Goal: Task Accomplishment & Management: Complete application form

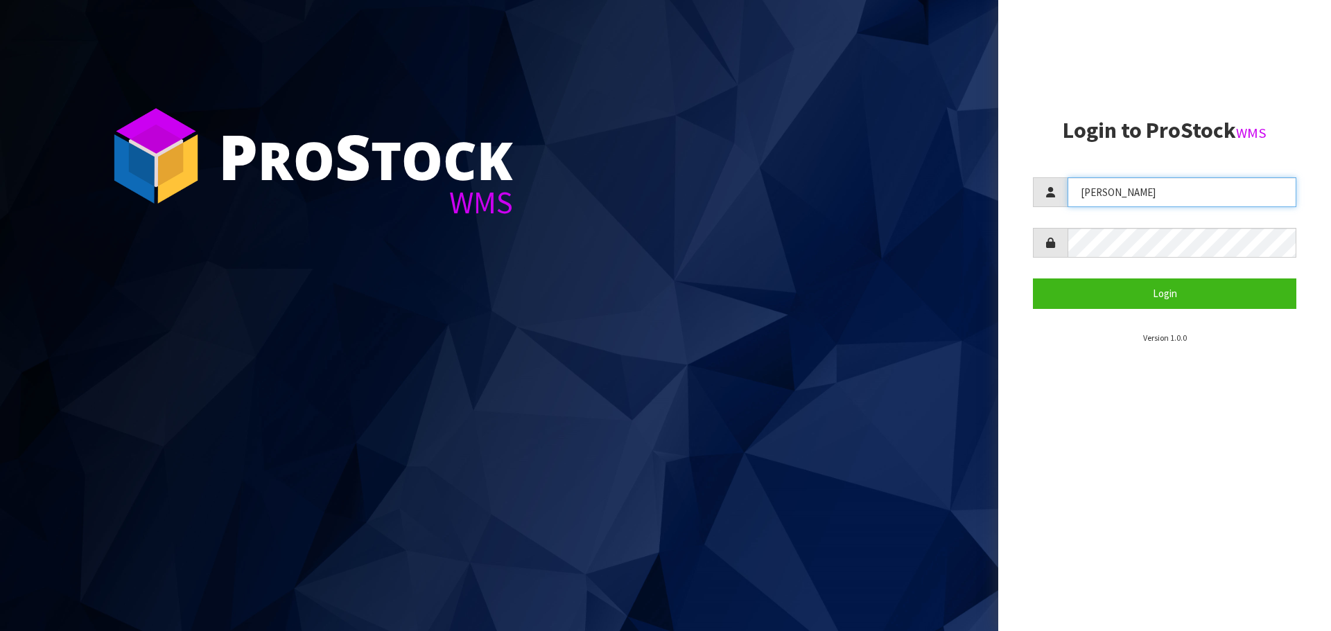
click at [1127, 200] on input "[PERSON_NAME]" at bounding box center [1182, 192] width 229 height 30
type input "[PERSON_NAME]"
click at [1033, 279] on button "Login" at bounding box center [1164, 294] width 263 height 30
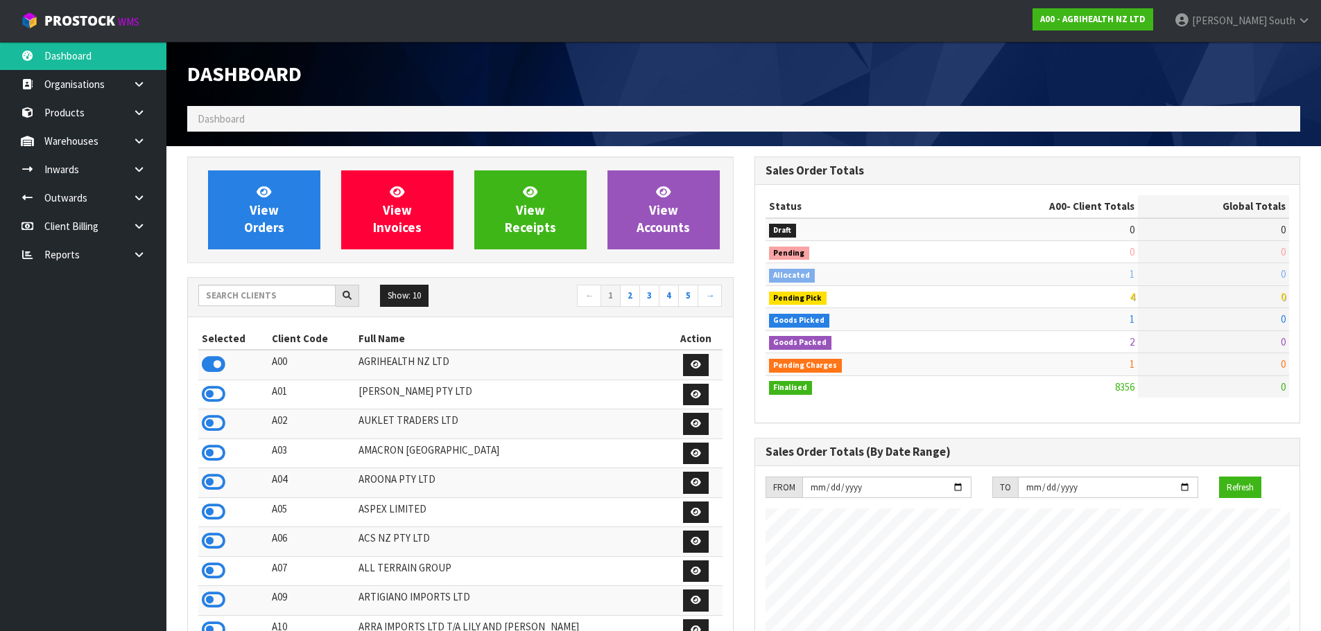
scroll to position [1050, 566]
click at [306, 295] on input "text" at bounding box center [266, 295] width 137 height 21
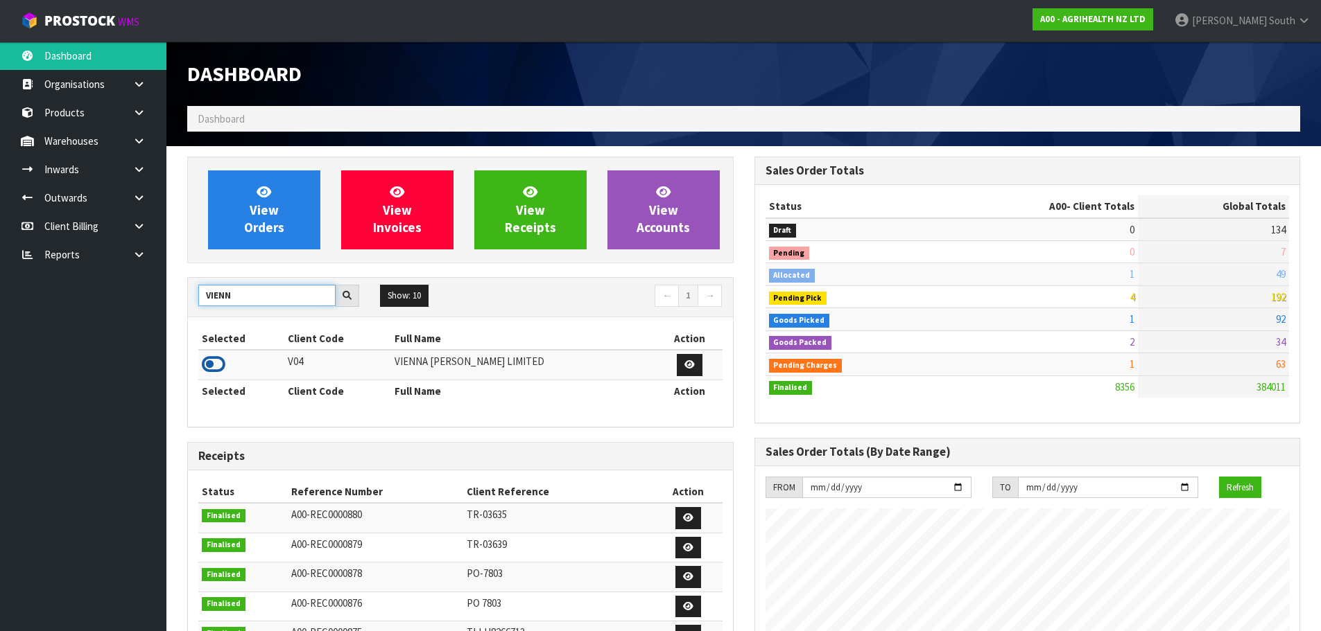
type input "VIENN"
click at [213, 355] on icon at bounding box center [214, 364] width 24 height 21
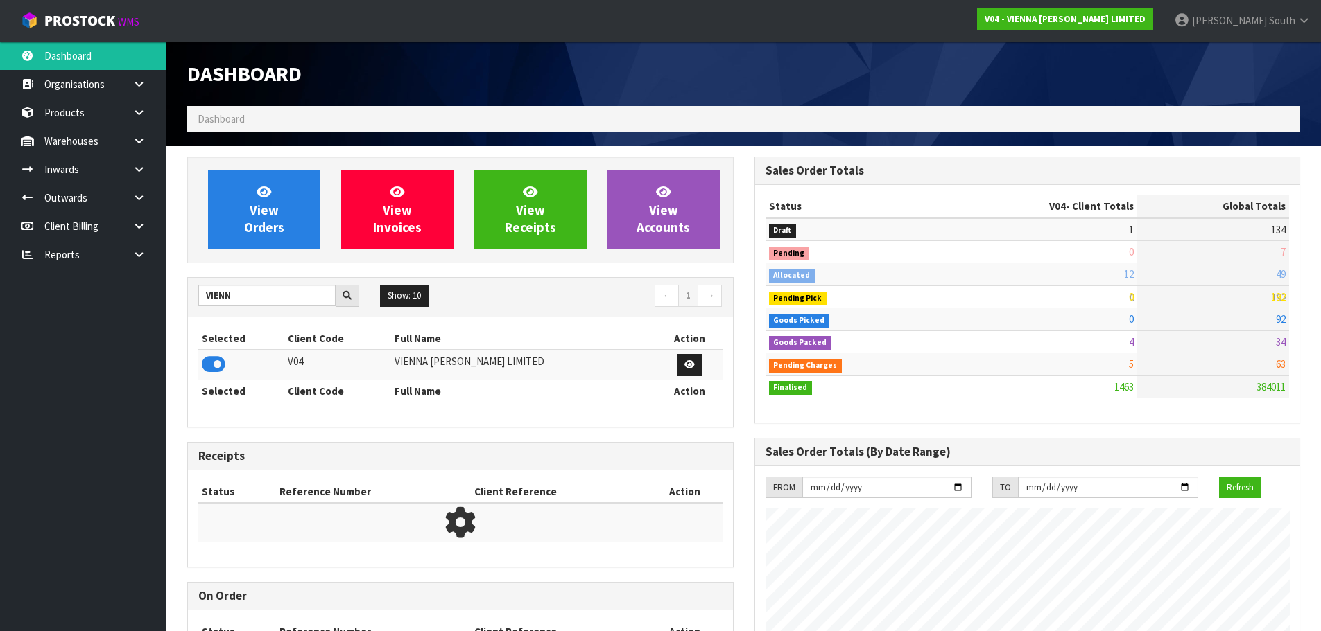
scroll to position [982, 566]
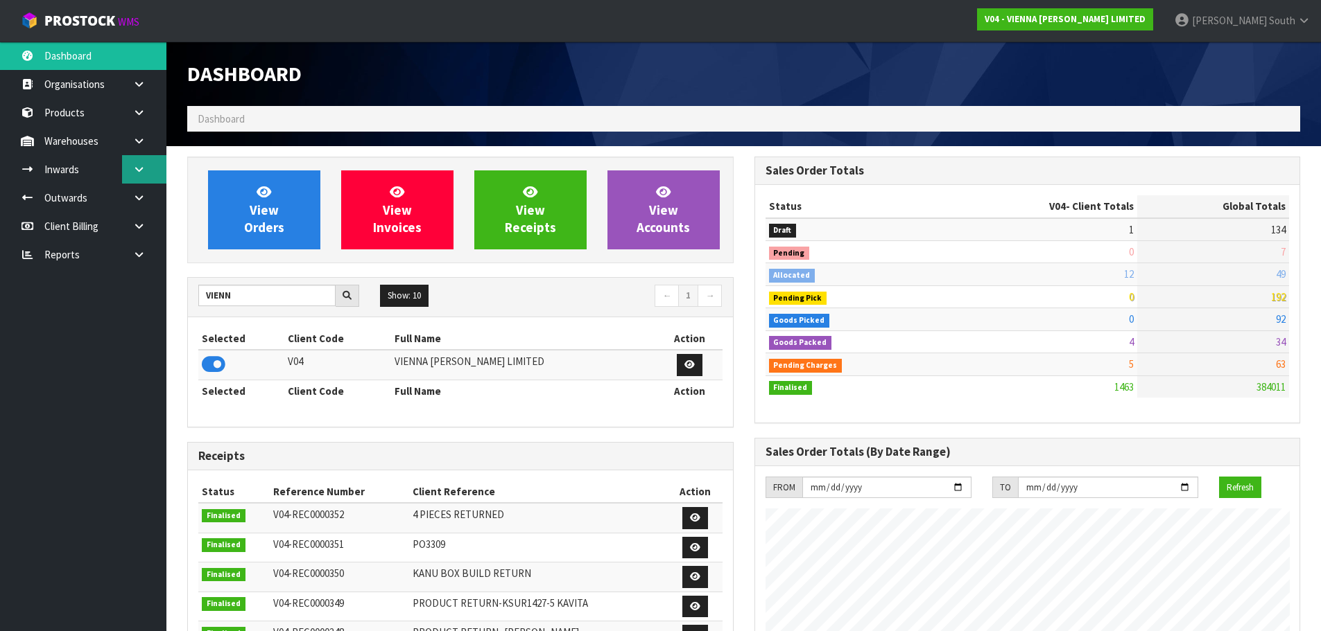
click at [155, 164] on link at bounding box center [144, 169] width 44 height 28
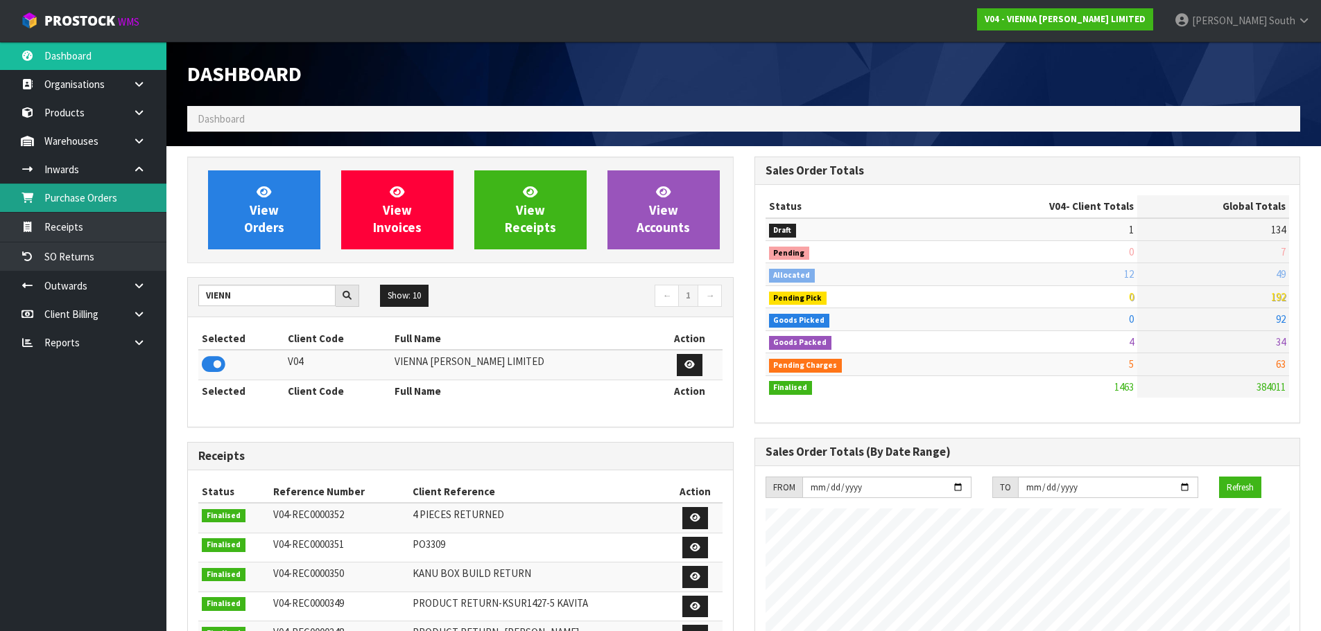
click at [103, 210] on link "Purchase Orders" at bounding box center [83, 198] width 166 height 28
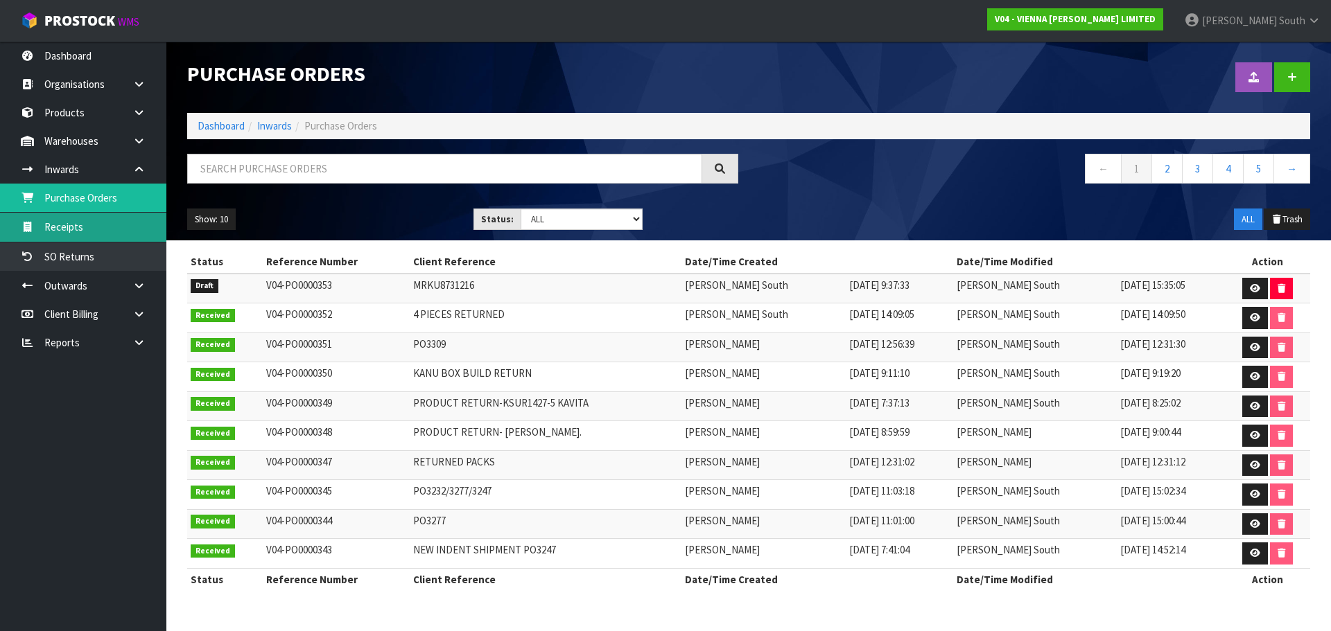
click at [100, 223] on link "Receipts" at bounding box center [83, 227] width 166 height 28
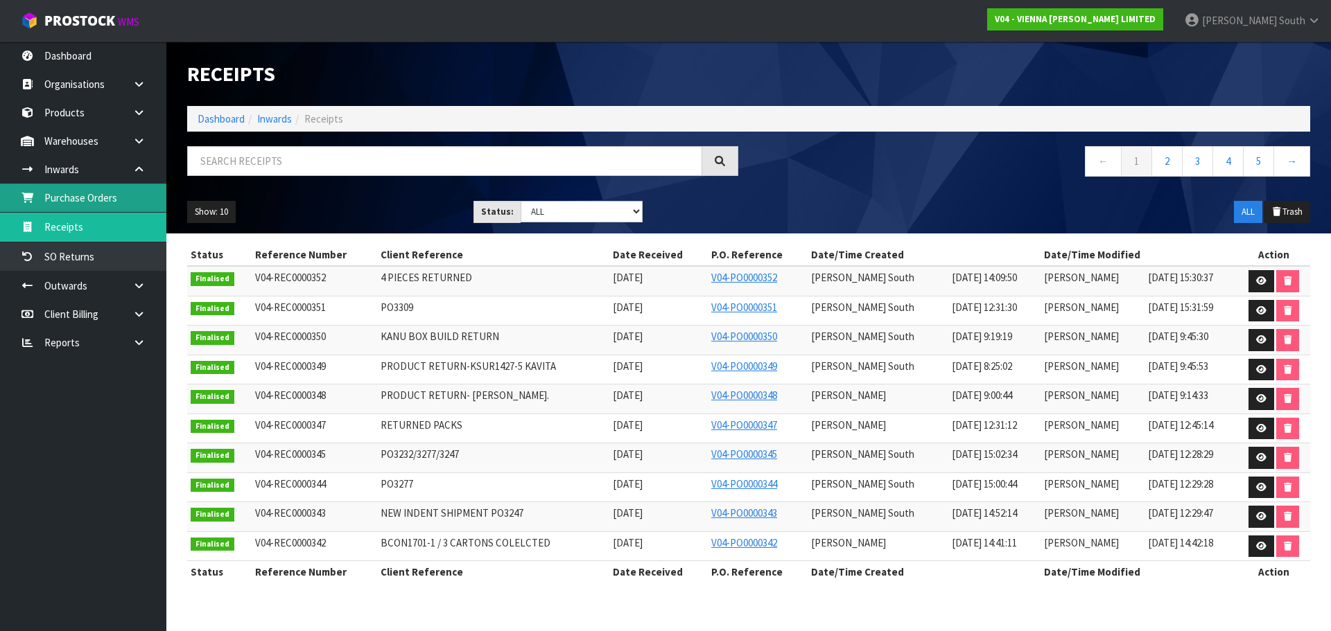
click at [112, 204] on link "Purchase Orders" at bounding box center [83, 198] width 166 height 28
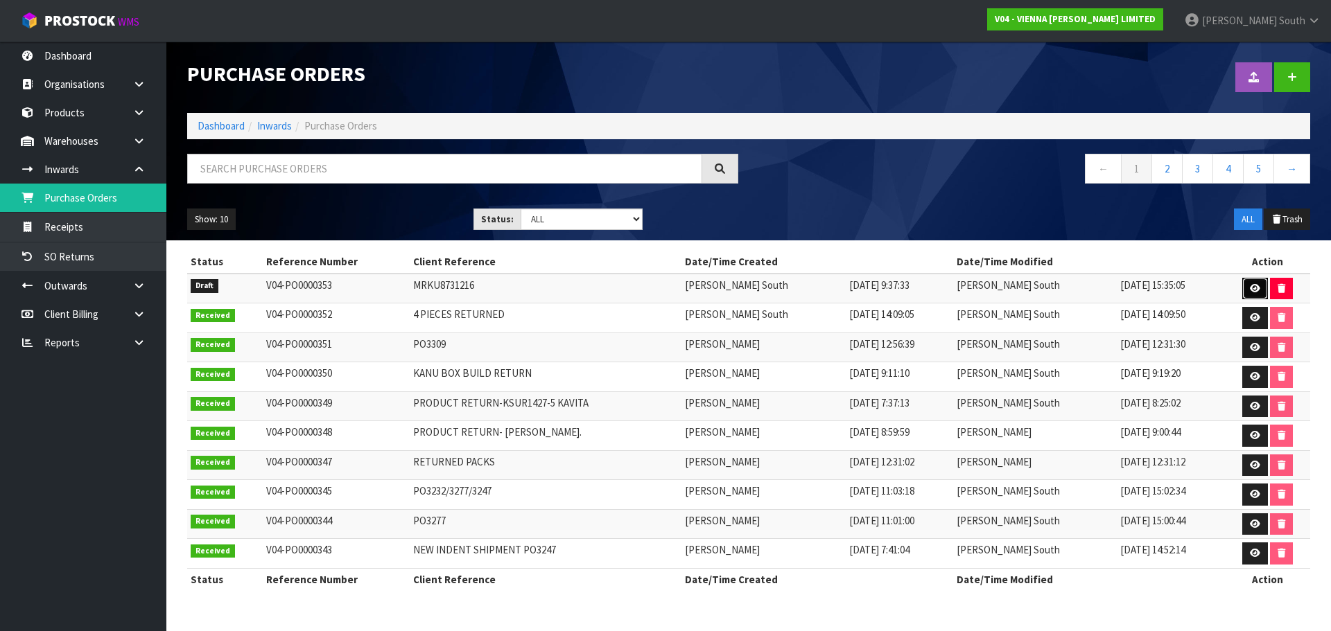
click at [1253, 288] on icon at bounding box center [1255, 288] width 10 height 9
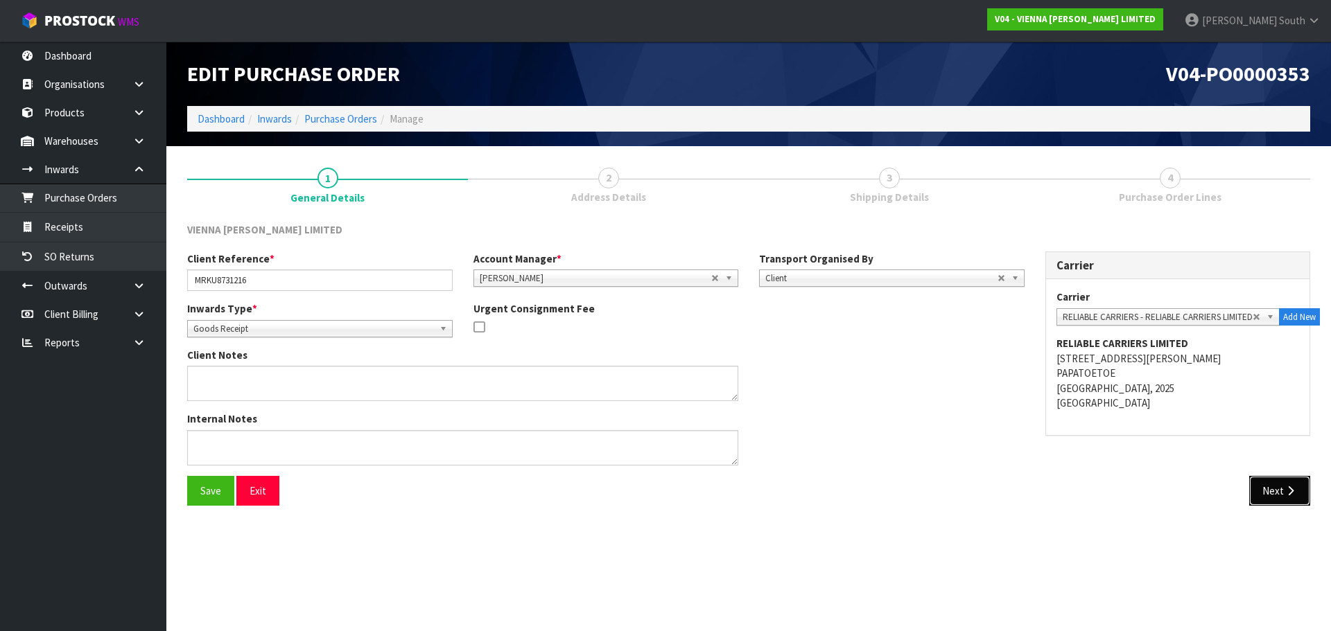
click at [1268, 485] on button "Next" at bounding box center [1279, 491] width 61 height 30
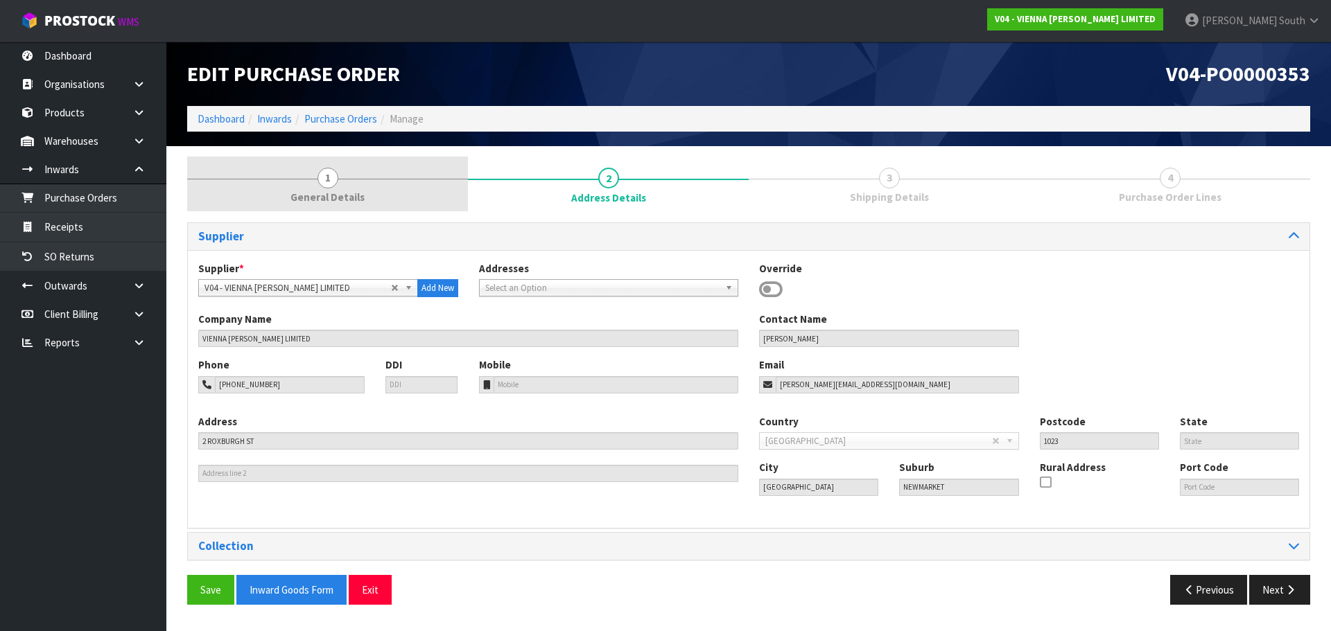
click at [281, 164] on link "1 General Details" at bounding box center [327, 184] width 281 height 55
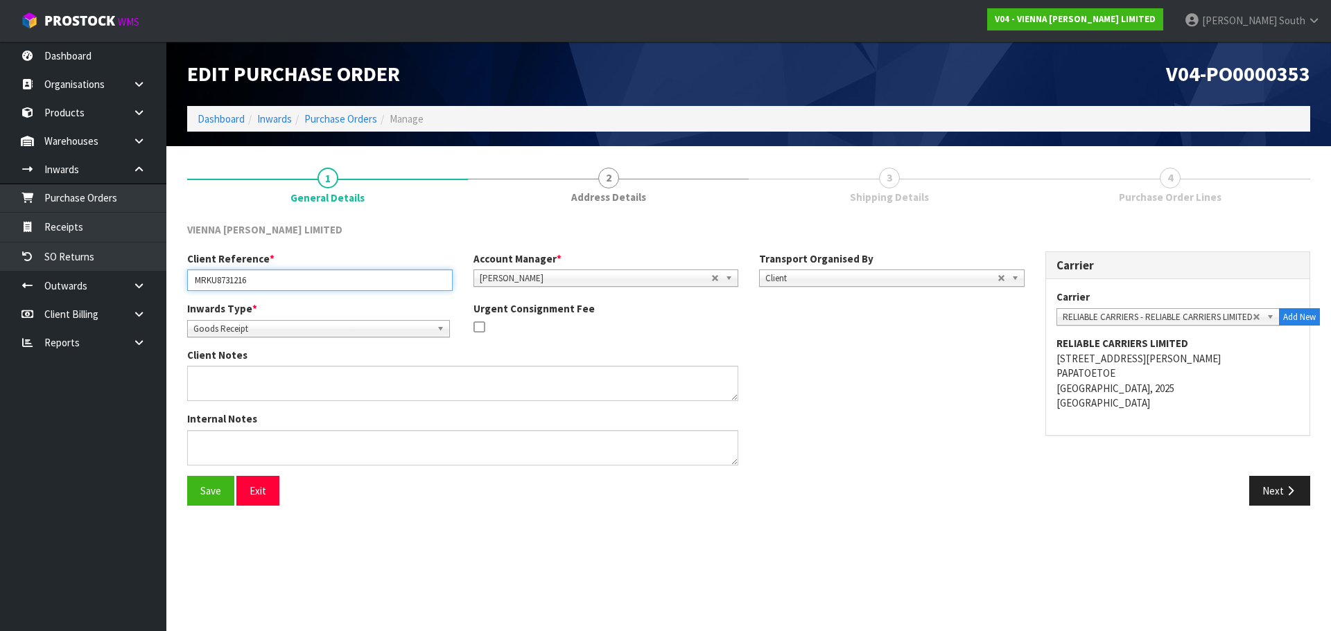
click at [320, 277] on input "MRKU8731216" at bounding box center [319, 280] width 265 height 21
paste input "PO3563"
drag, startPoint x: 329, startPoint y: 276, endPoint x: 170, endPoint y: 290, distance: 160.0
click at [170, 290] on section "1 General Details 2 Address Details 3 Shipping Details 4 Purchase Order Lines V…" at bounding box center [748, 336] width 1165 height 381
click at [302, 275] on input "MRKU8731216/PO3563" at bounding box center [319, 280] width 265 height 21
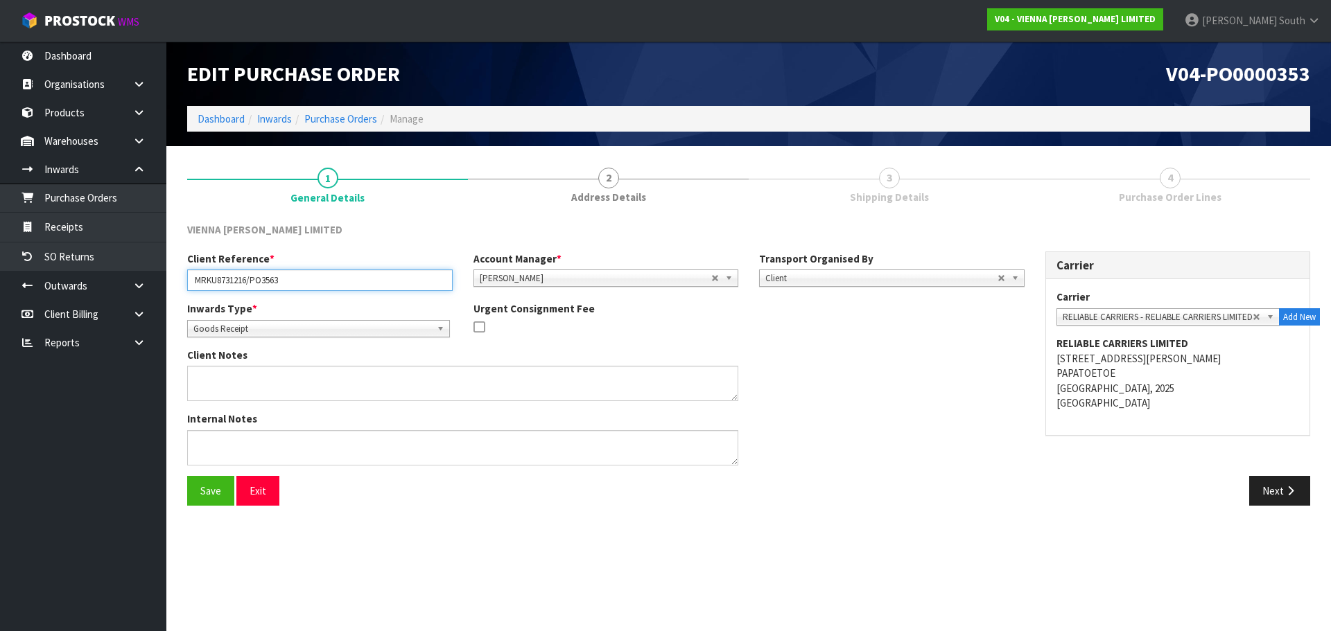
drag, startPoint x: 301, startPoint y: 278, endPoint x: 251, endPoint y: 290, distance: 51.4
click at [251, 290] on input "MRKU8731216/PO3563" at bounding box center [319, 280] width 265 height 21
paste input "PO3563"
type input "PO3563/MRKU8731216"
click at [204, 491] on button "Save" at bounding box center [210, 491] width 47 height 30
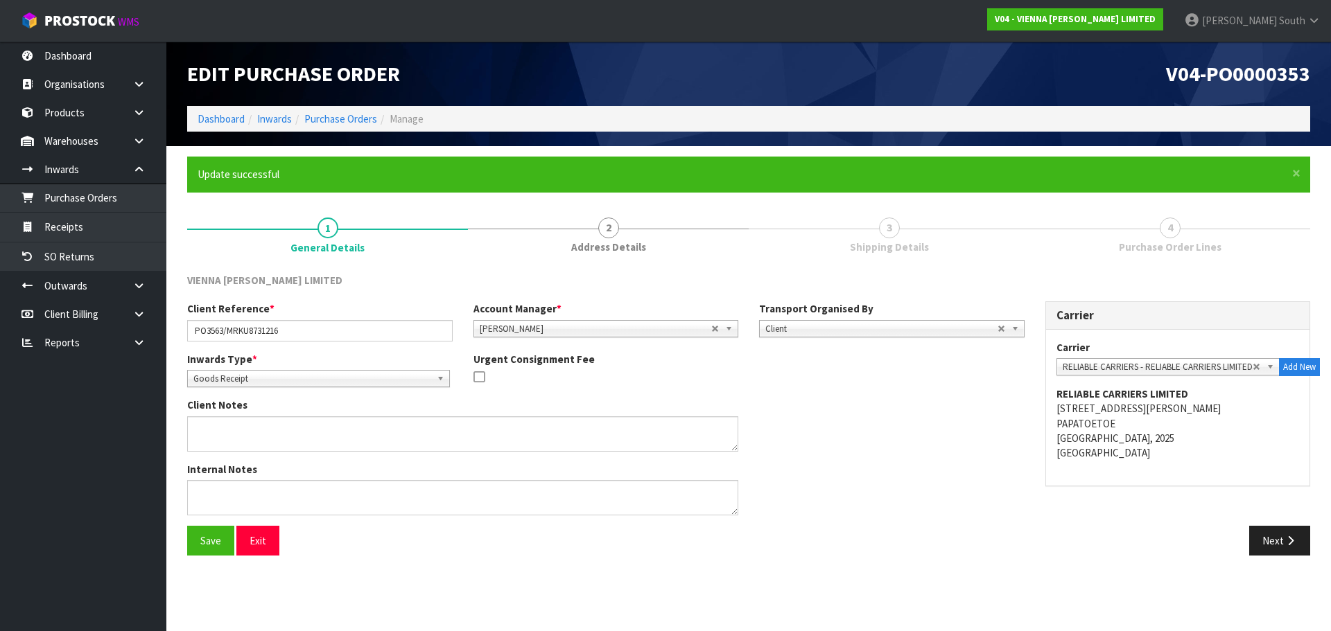
click at [1264, 525] on div "Client Reference * PO3563/MRKU8731216 Account Manager * [PERSON_NAME] [PERSON_N…" at bounding box center [749, 414] width 1144 height 225
click at [1261, 533] on button "Next" at bounding box center [1279, 541] width 61 height 30
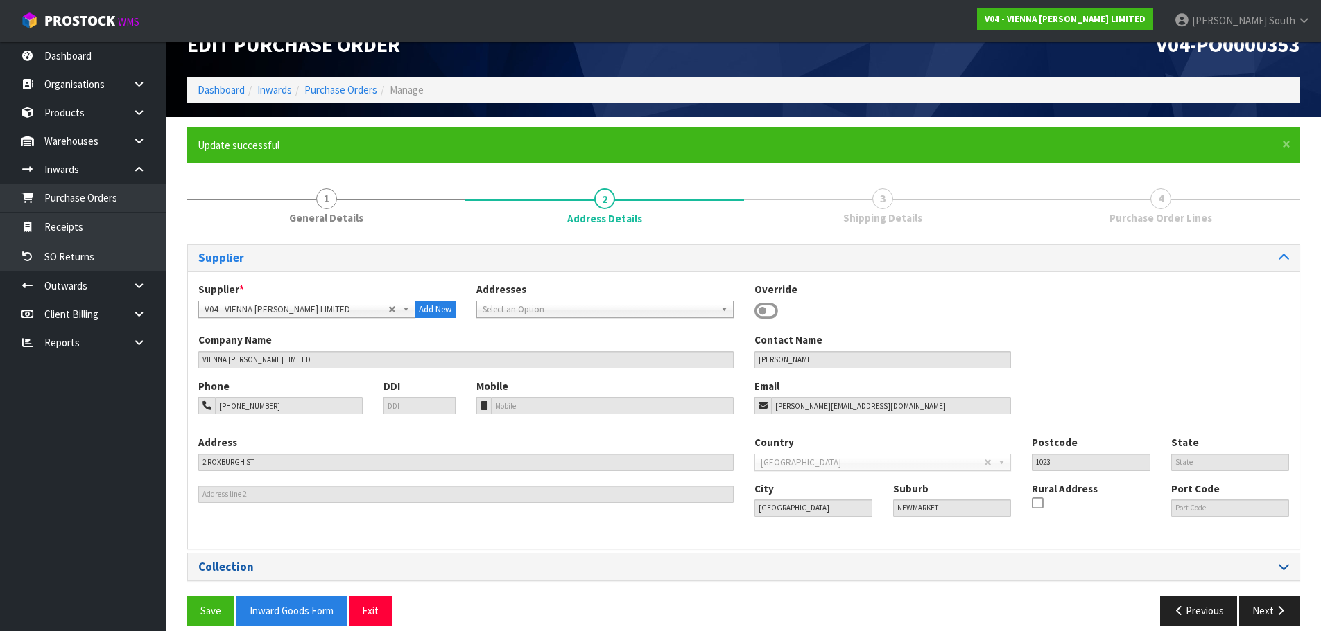
scroll to position [45, 0]
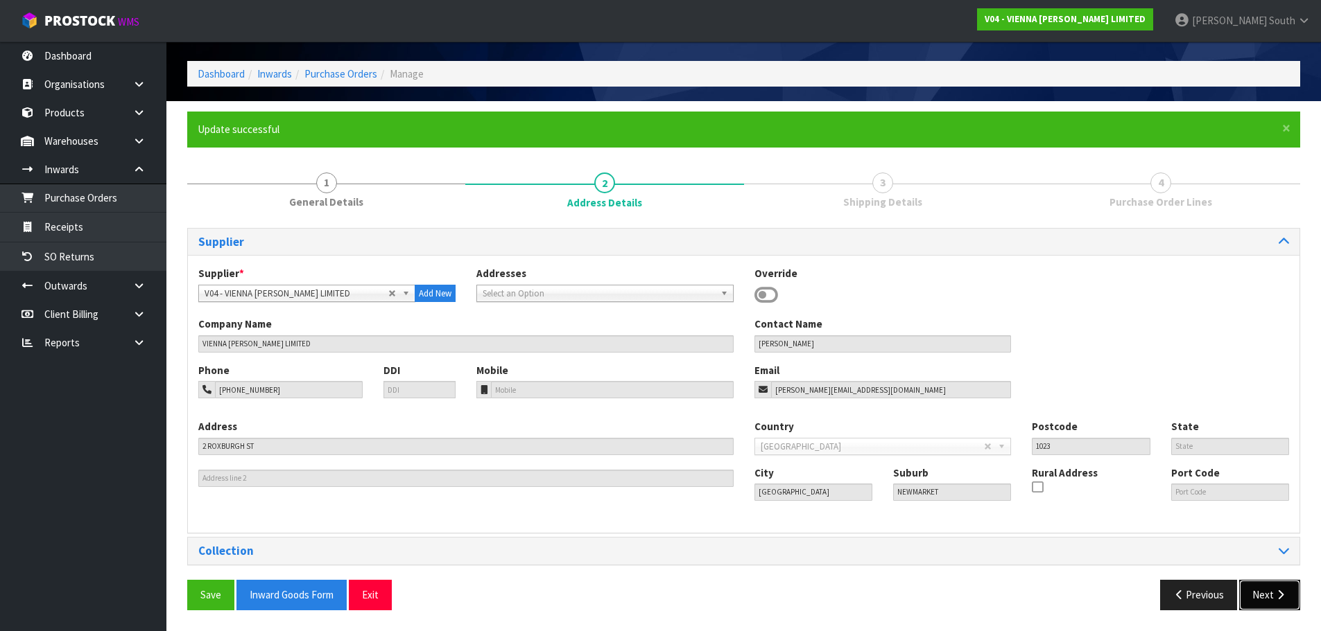
click at [1259, 591] on button "Next" at bounding box center [1269, 595] width 61 height 30
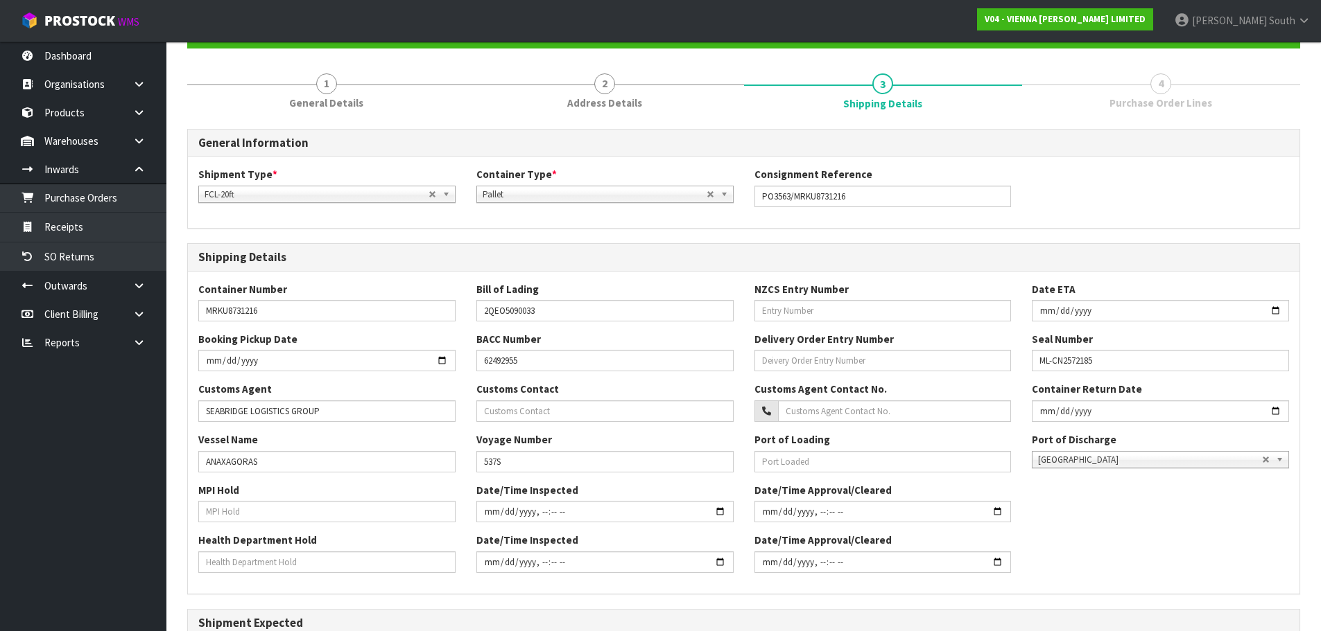
scroll to position [365, 0]
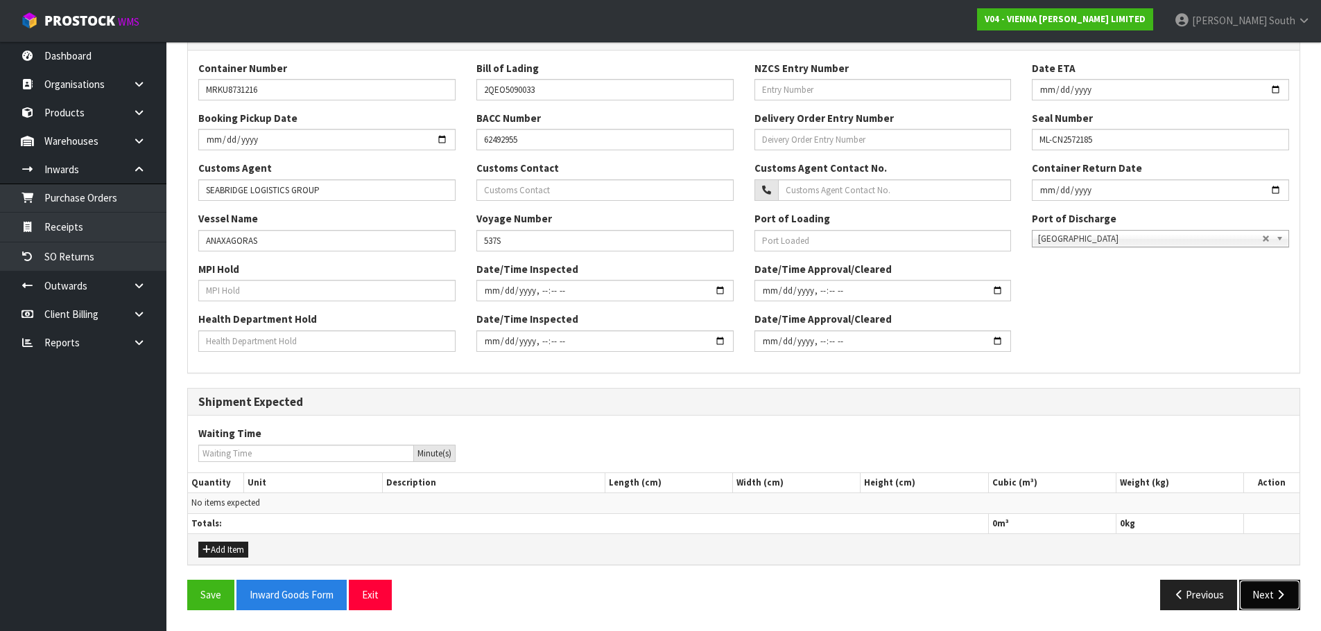
click at [1284, 604] on button "Next" at bounding box center [1269, 595] width 61 height 30
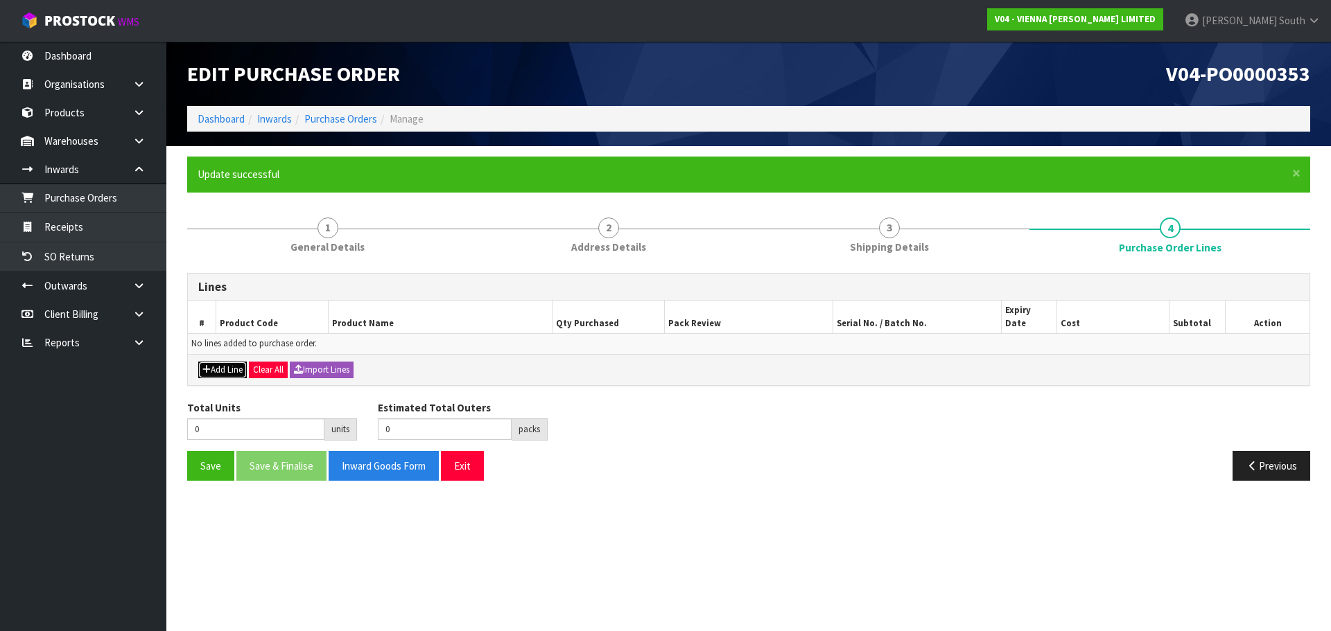
click at [201, 362] on button "Add Line" at bounding box center [222, 370] width 49 height 17
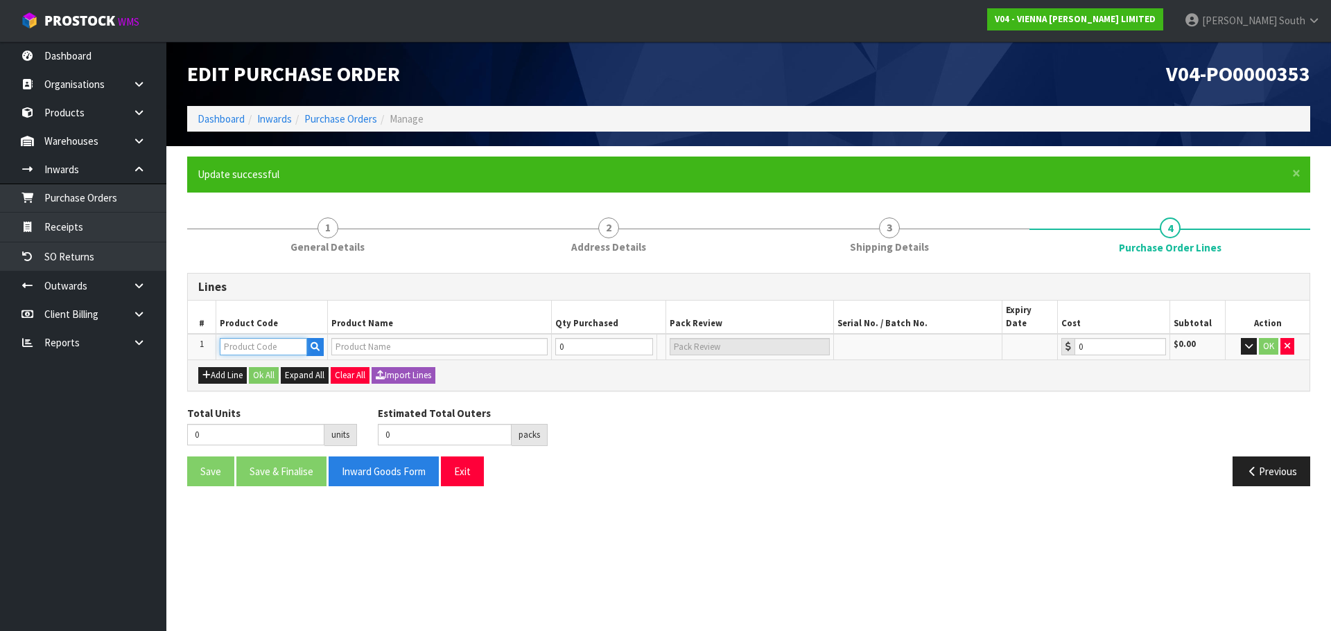
click at [248, 339] on input "text" at bounding box center [263, 346] width 87 height 17
paste input "PC-GIVE-1900"
type input "PC-GIVE-1900"
type input "PETIT CHATEAU GIVERNY UV LAC 1900X190X15/4 2.166M2"
type input "0.00"
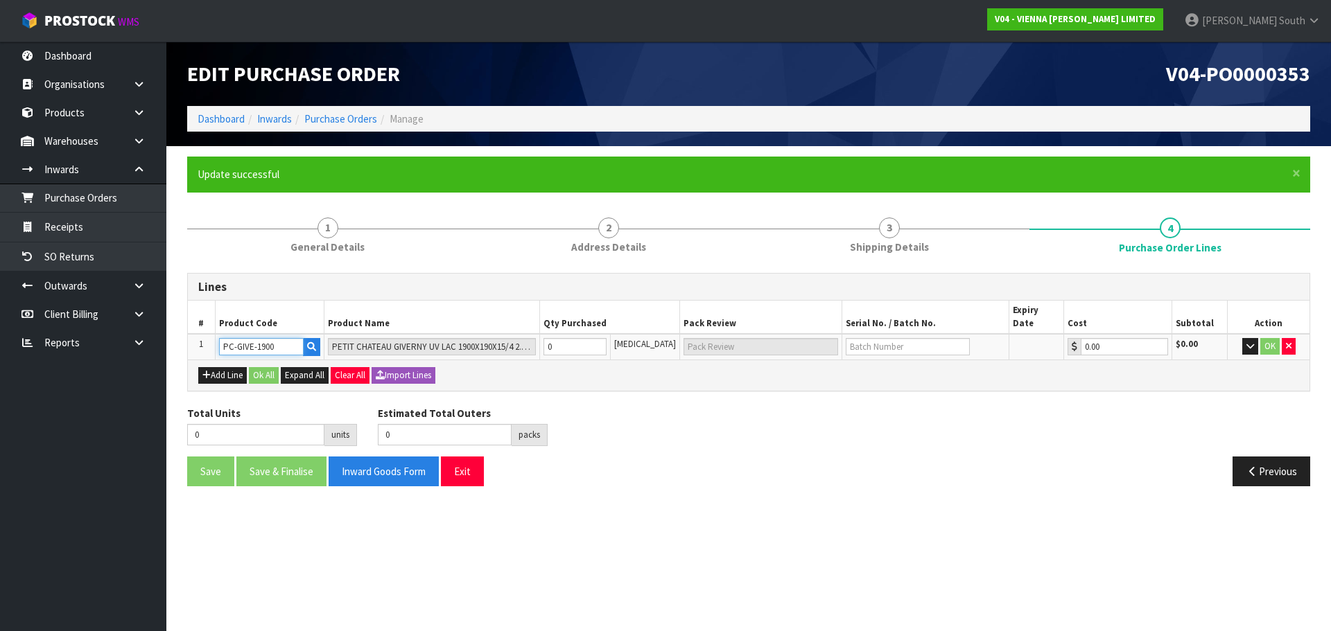
type input "PC-GIVE-1900"
click at [582, 345] on td "0" at bounding box center [575, 347] width 71 height 26
click at [584, 338] on input "0" at bounding box center [574, 346] width 63 height 17
type input "1"
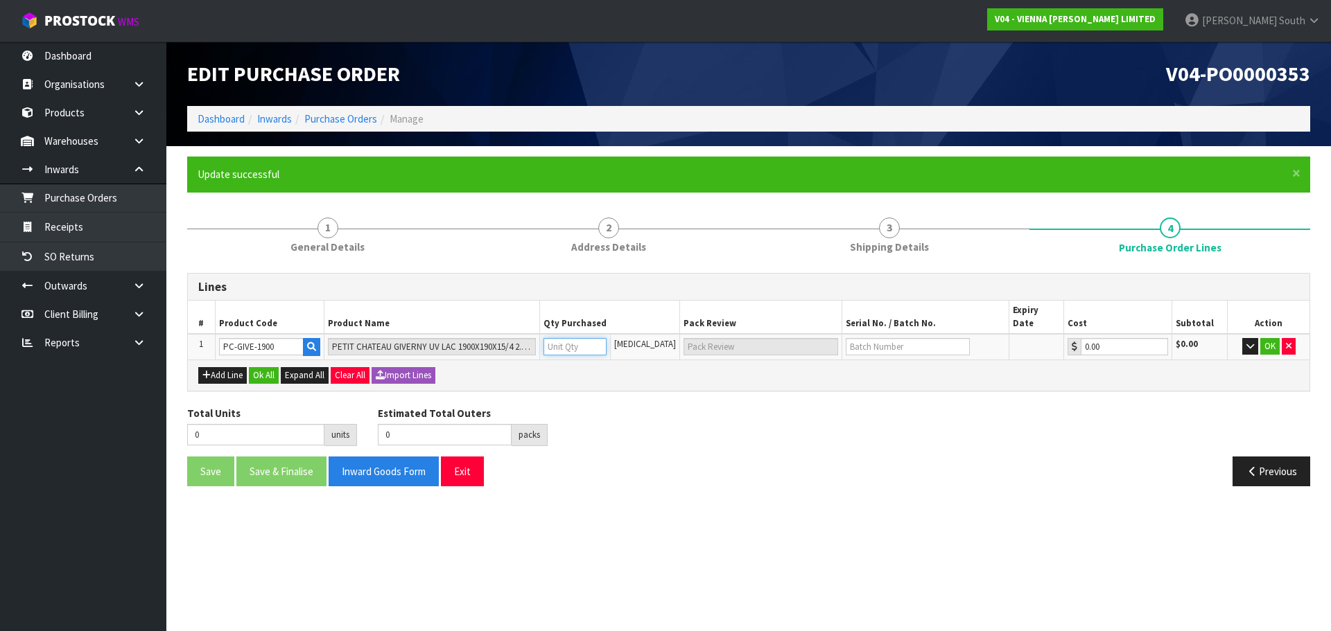
type input "1"
type input "1 CTN"
type input "13"
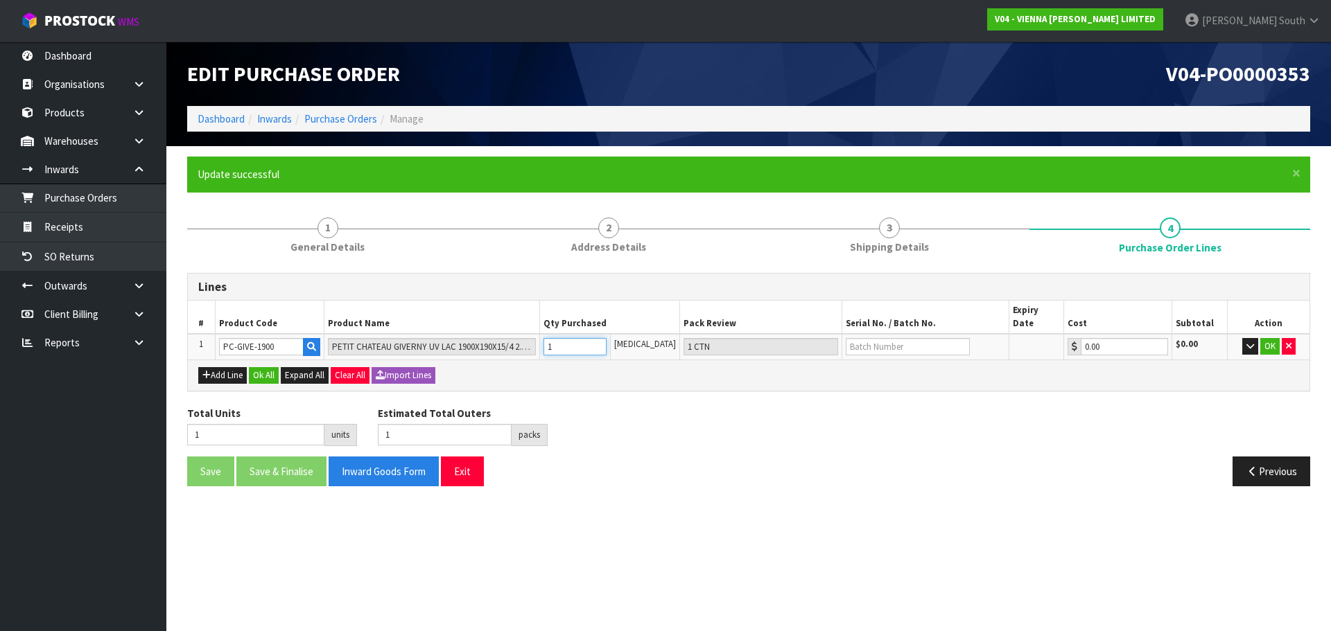
type input "13 CTN"
type input "137"
type input "137 CTN"
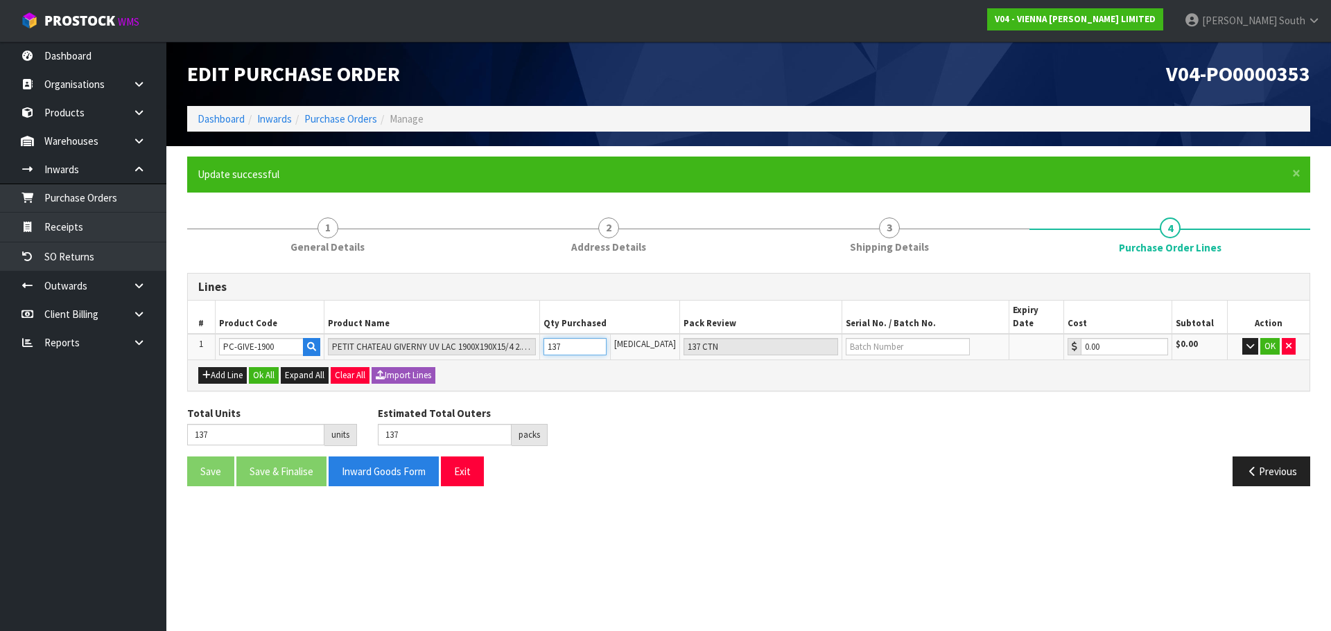
type input "137"
click at [918, 340] on input "text" at bounding box center [908, 346] width 124 height 17
click at [244, 367] on button "Add Line" at bounding box center [222, 375] width 49 height 17
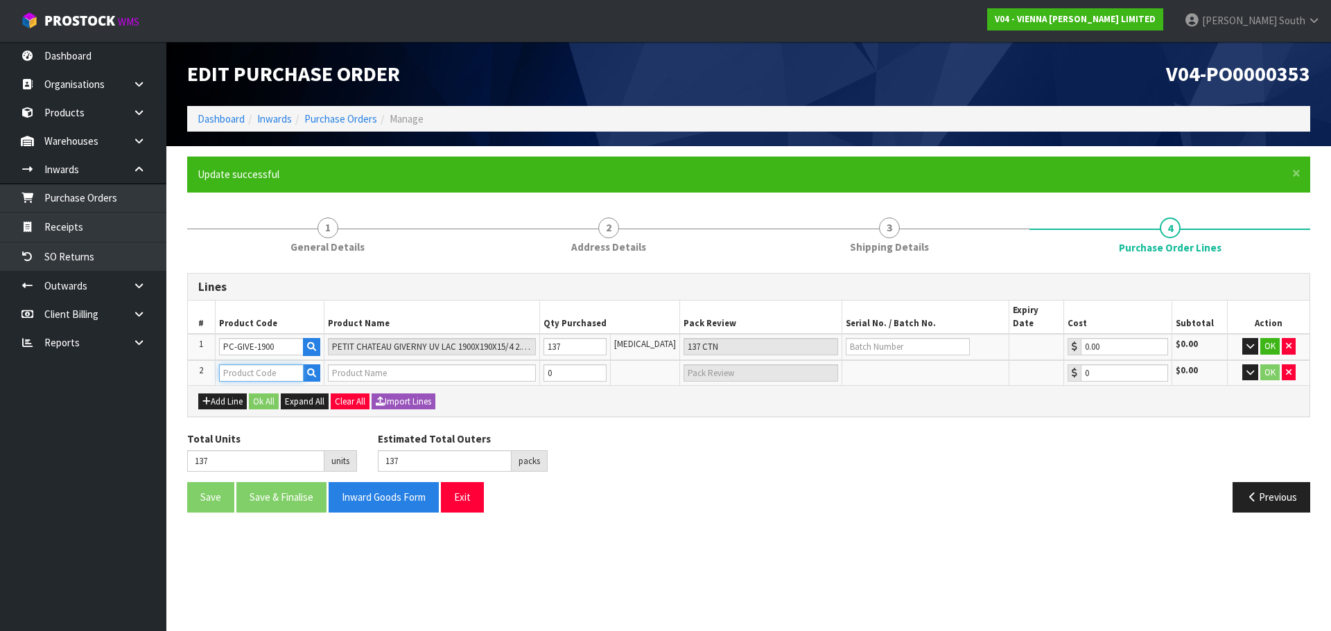
click at [245, 365] on input "text" at bounding box center [261, 373] width 85 height 17
paste input "PC-CLAR-1900"
type input "PC-CLAR-1900"
type input "PETIT CHATEAU CLARET 190X1900X15/4 UV LAC"
type input "0.00"
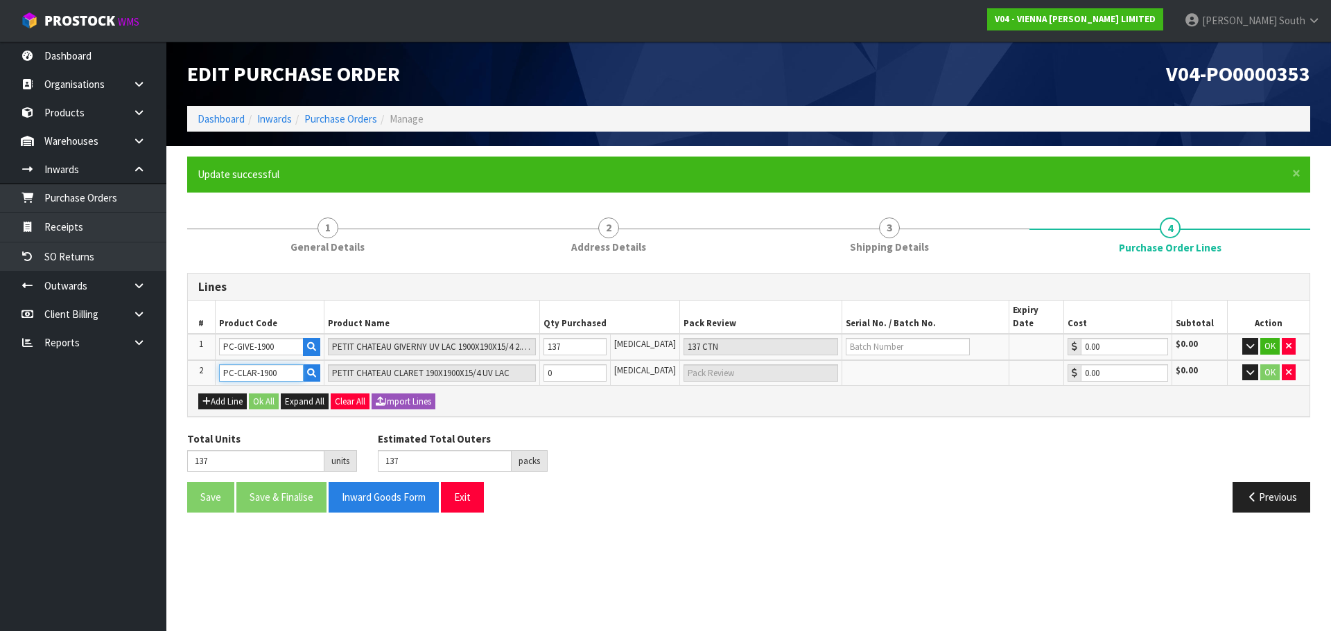
type input "PC-CLAR-1900"
drag, startPoint x: 609, startPoint y: 365, endPoint x: 531, endPoint y: 372, distance: 77.9
click at [531, 372] on tr "2 PC-CLAR-1900 PETIT CHATEAU CLARET 190X1900X15/4 UV LAC 0 [MEDICAL_DATA] 0.00 …" at bounding box center [749, 373] width 1122 height 26
type input "138"
type input "1"
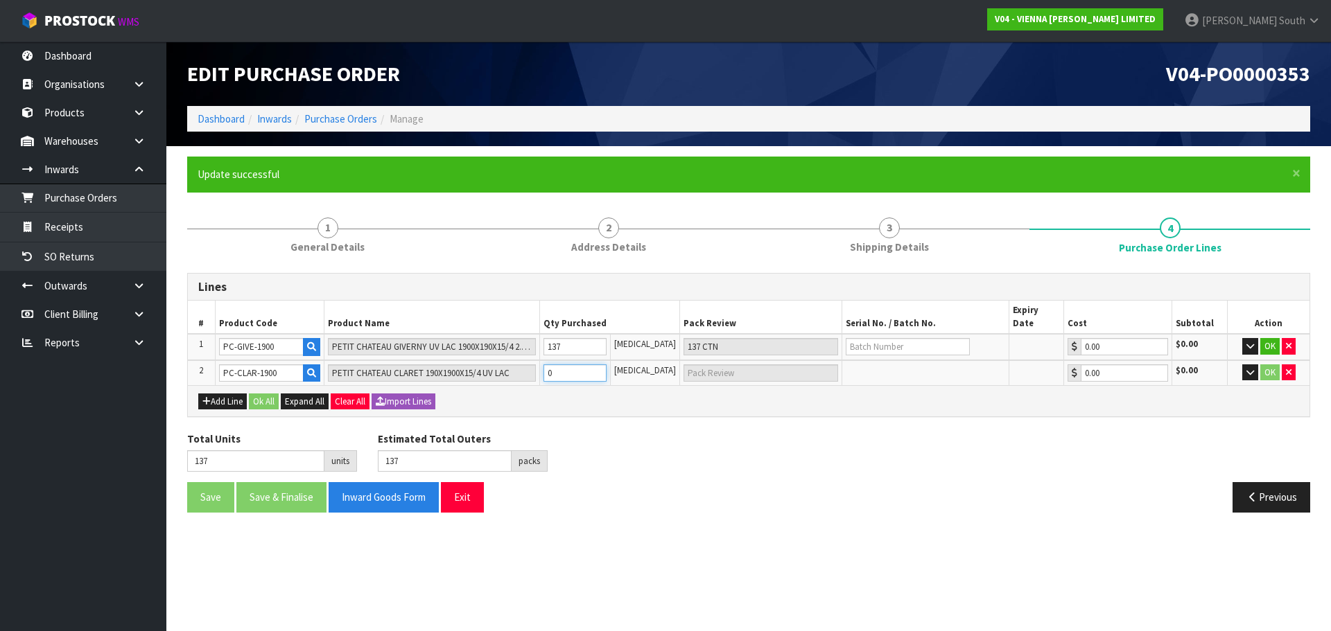
type input "1 [MEDICAL_DATA]"
type input "150"
type input "13"
type input "13 [MEDICAL_DATA]"
type input "274"
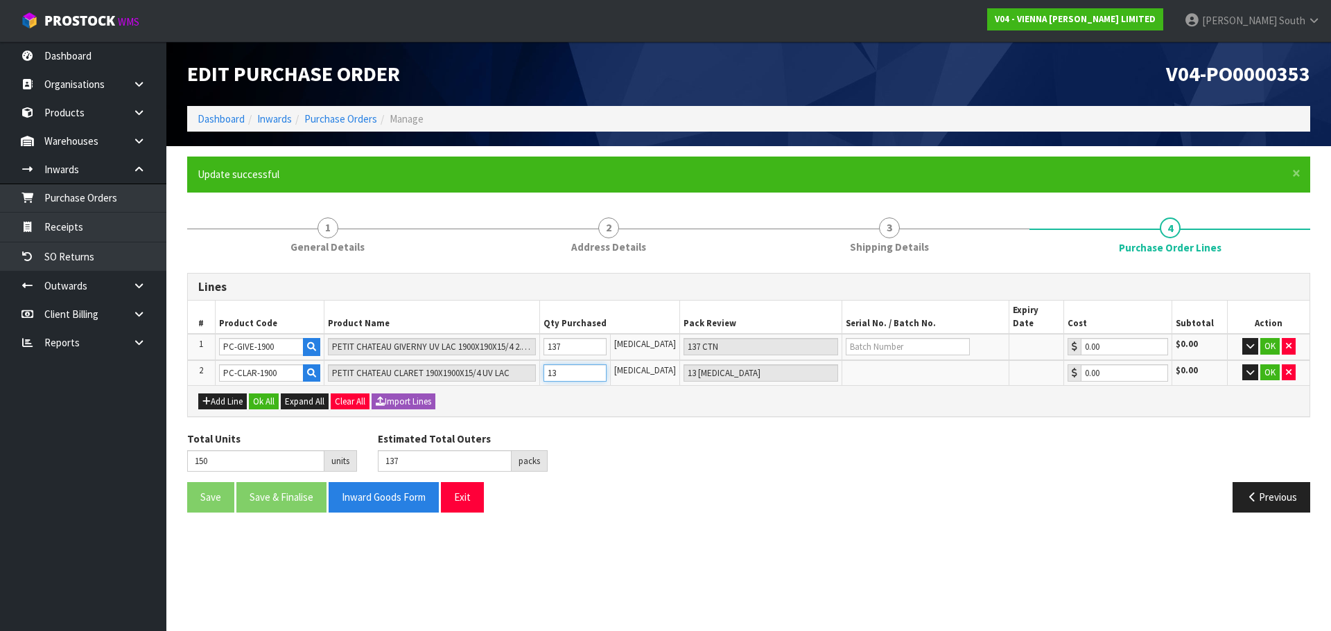
type input "137"
type input "137 [MEDICAL_DATA]"
type input "137"
click at [200, 394] on button "Add Line" at bounding box center [222, 402] width 49 height 17
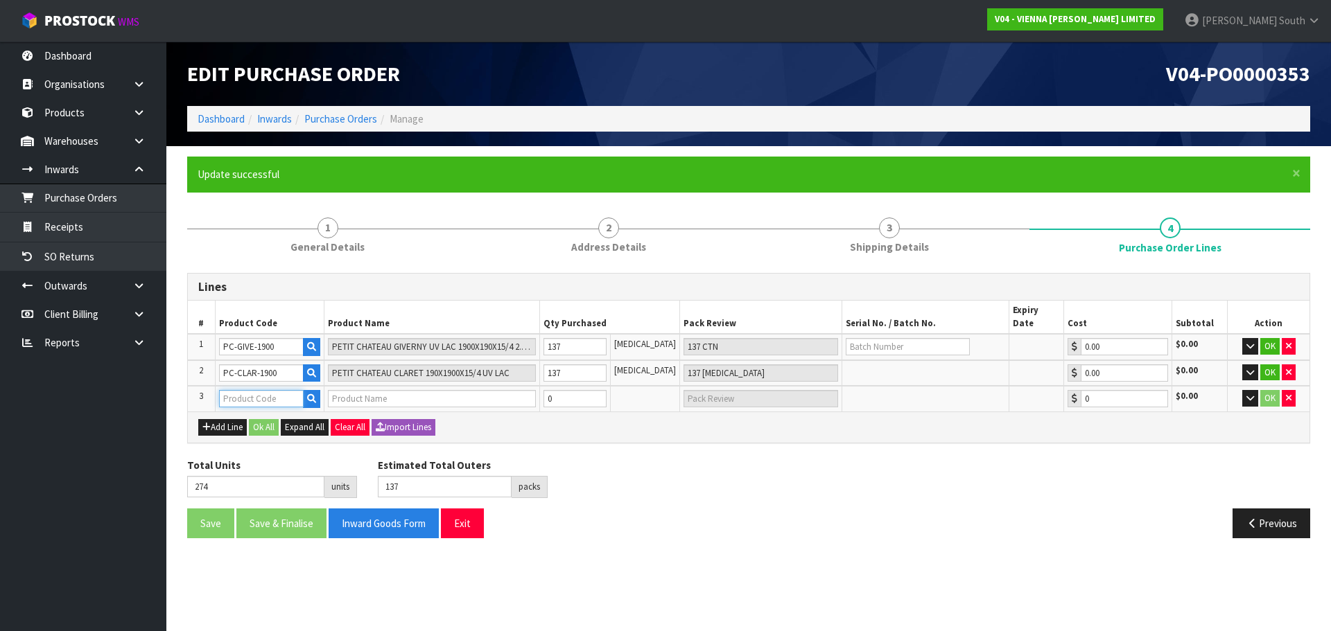
click at [238, 390] on input "text" at bounding box center [261, 398] width 85 height 17
paste input "IC-WEST"
type input "IC-WEST"
click at [607, 390] on input "0" at bounding box center [574, 398] width 63 height 17
drag, startPoint x: 604, startPoint y: 381, endPoint x: 533, endPoint y: 395, distance: 72.7
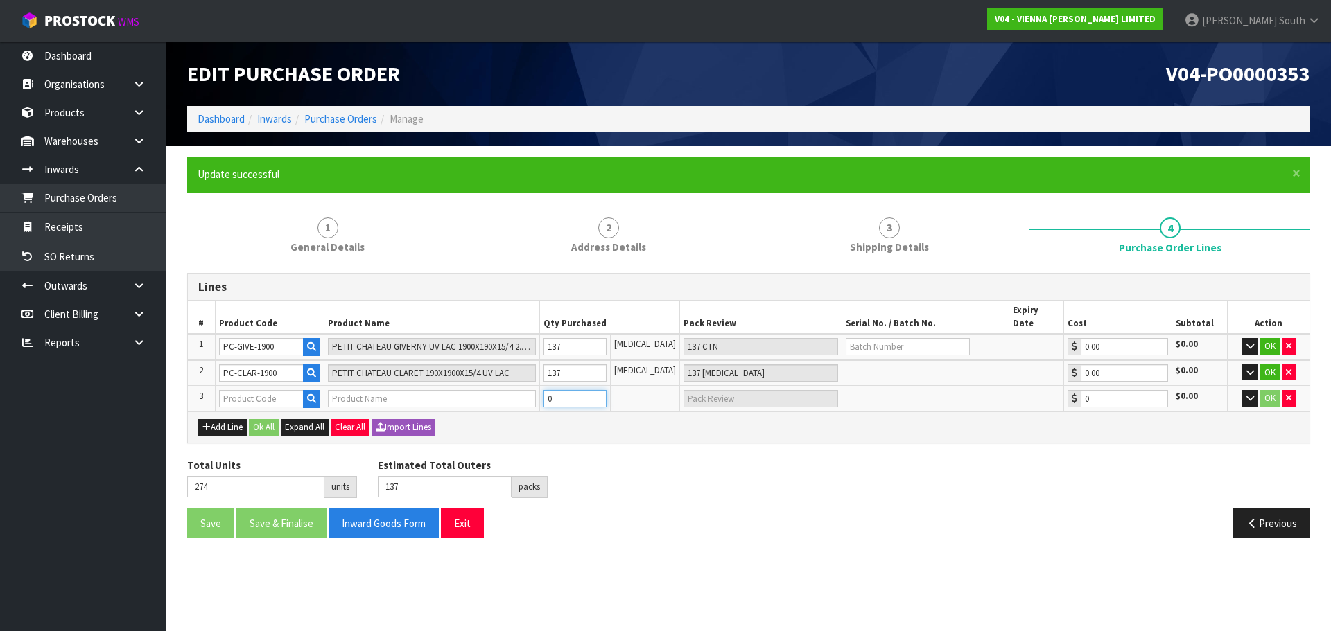
click at [533, 395] on tr "3 0 0 $0.00 OK" at bounding box center [749, 399] width 1122 height 26
type input "281"
type input "7"
type input "7 undefined"
type input "344"
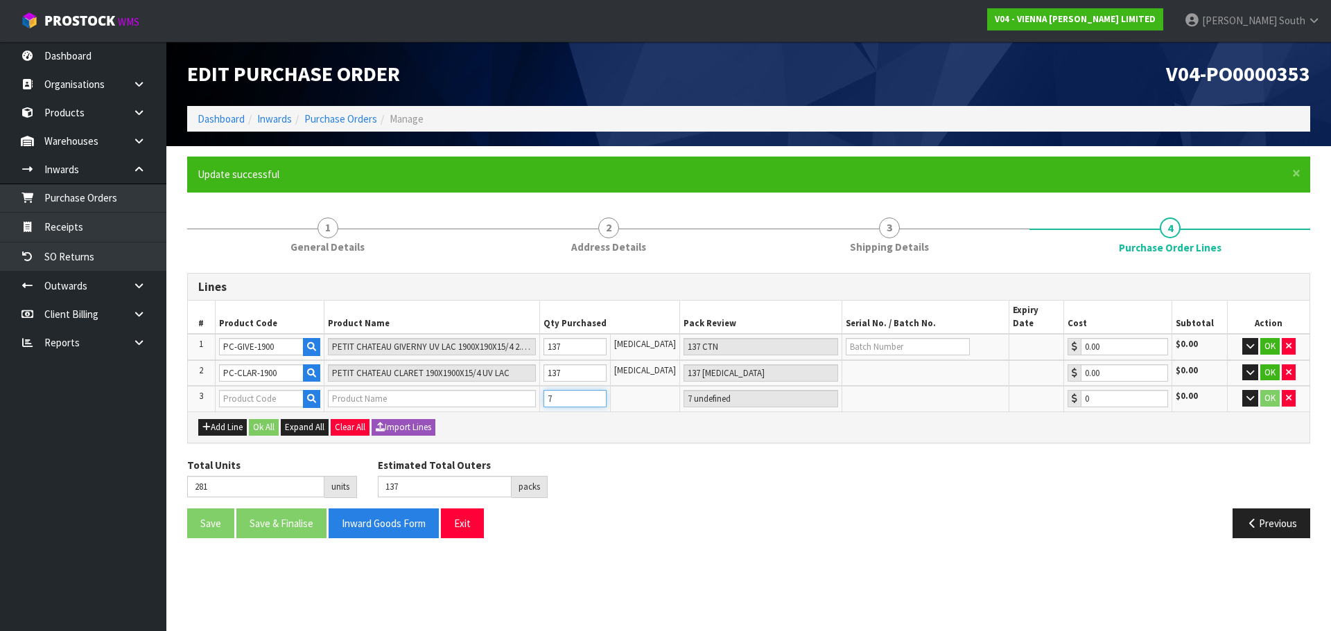
type input "70"
type input "70 undefined"
type input "70"
drag, startPoint x: 698, startPoint y: 482, endPoint x: 603, endPoint y: 432, distance: 107.3
click at [697, 482] on div "Total Units 344 units Estimated Total Outers 137 packs Estimated Total Pallets …" at bounding box center [749, 483] width 1144 height 51
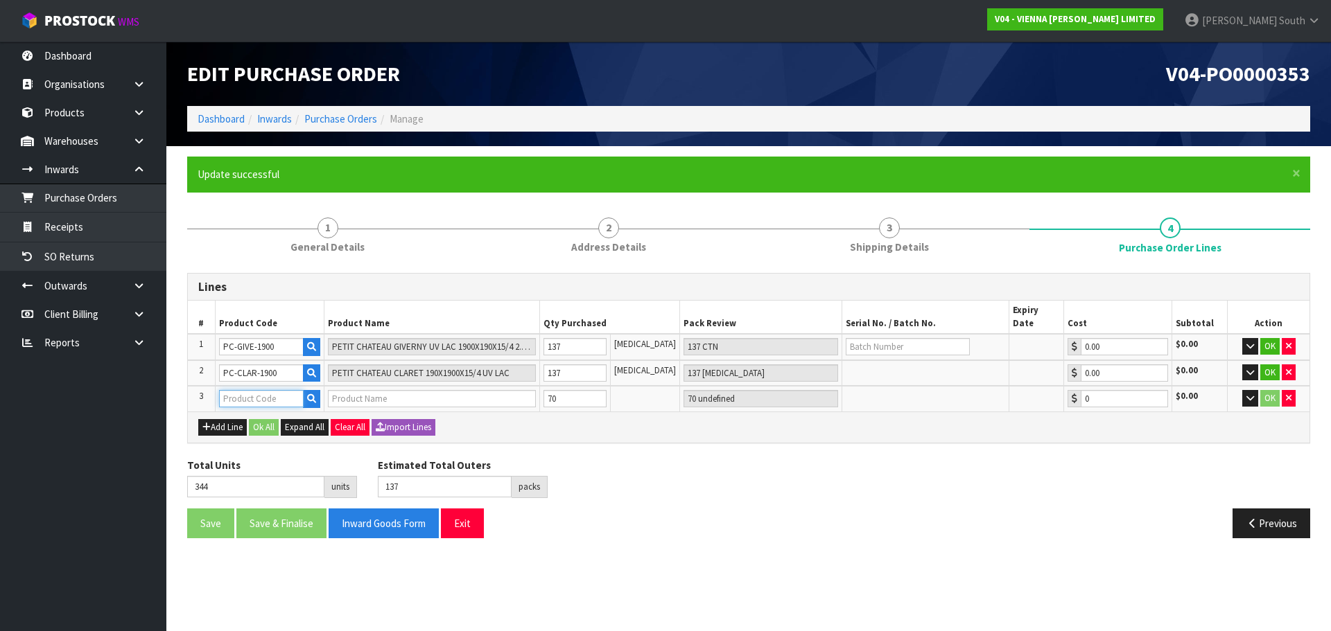
click at [243, 390] on input "text" at bounding box center [261, 398] width 85 height 17
paste input "IC-WEST"
type input "IC-WEST"
type input "274"
type input "0"
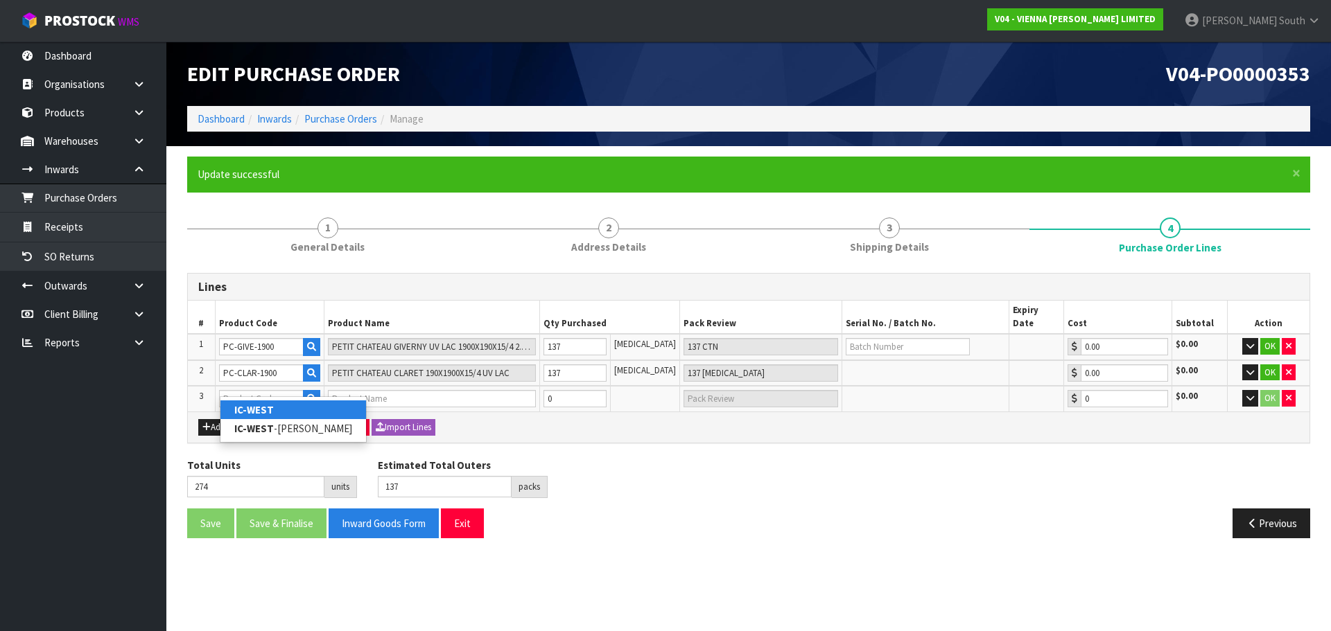
click at [322, 409] on link "IC-WEST" at bounding box center [293, 410] width 146 height 19
type input "IC-WEST"
type input "ICONS WESTWOOD 190X2200X15/4"
type input "0.00"
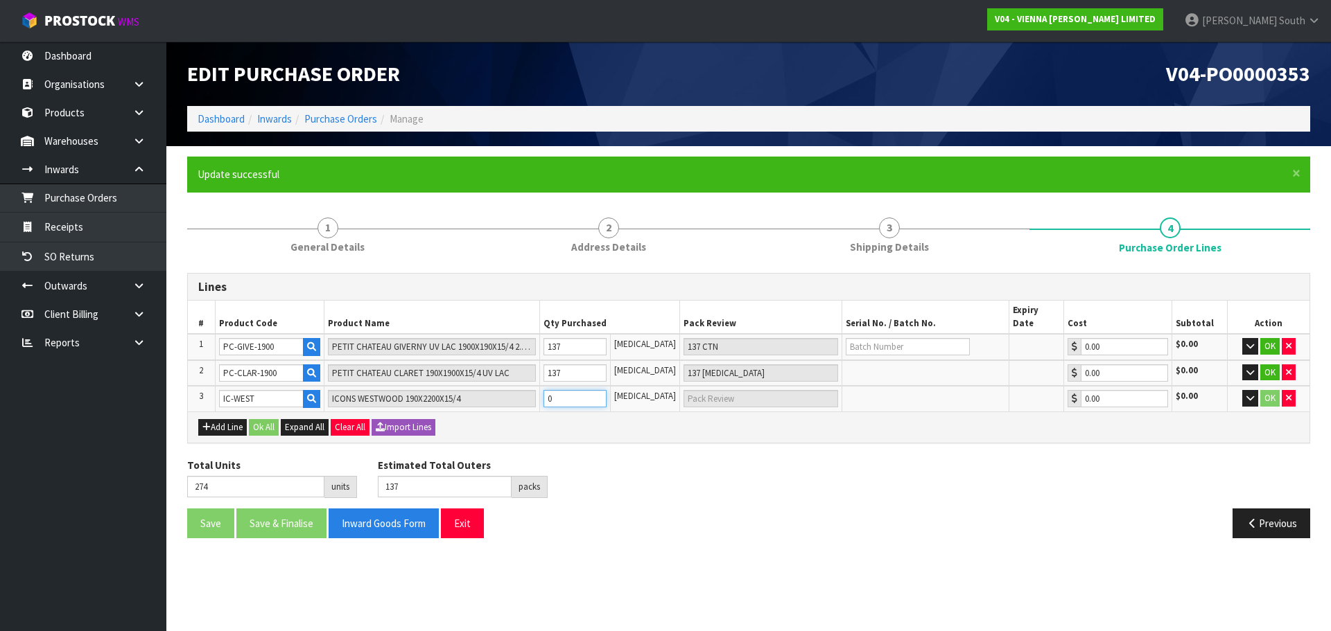
click at [496, 391] on tr "3 IC-WEST ICONS WESTWOOD 190X2200X15/4 0 [MEDICAL_DATA] 0.00 $0.00 OK" at bounding box center [749, 399] width 1122 height 26
type input "281"
type input "7"
type input "7 [MEDICAL_DATA]"
type input "344"
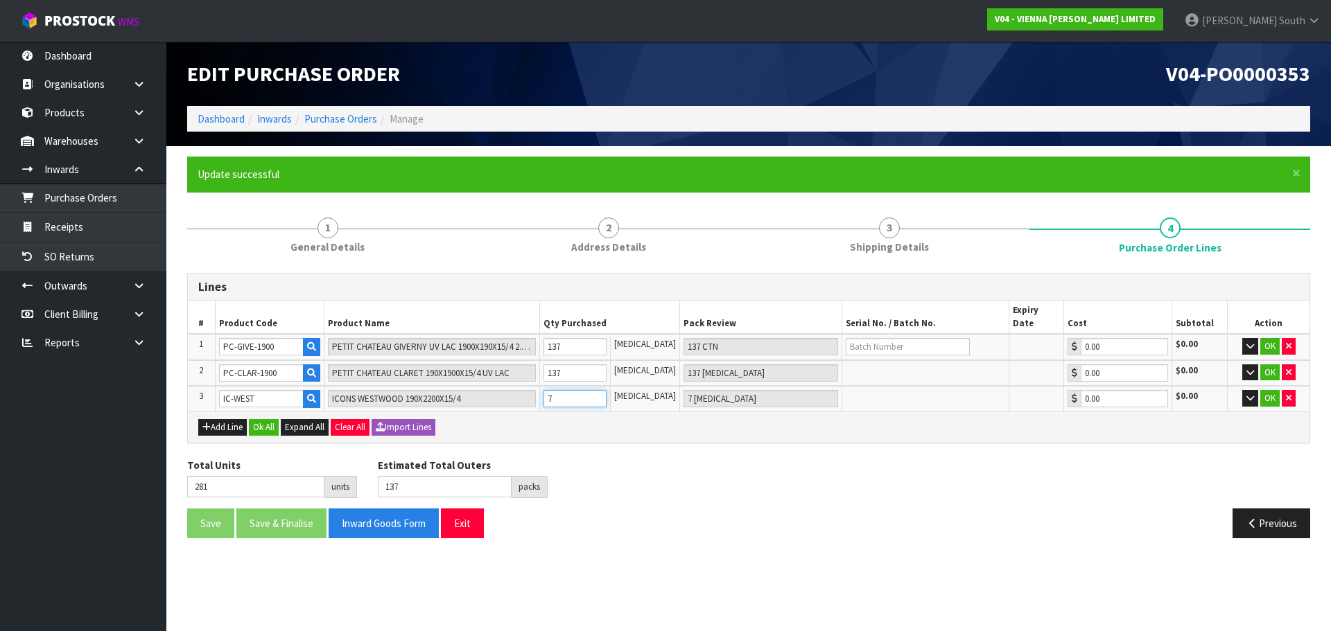
type input "70"
type input "70 [MEDICAL_DATA]"
type input "70"
click at [245, 419] on button "Add Line" at bounding box center [222, 427] width 49 height 17
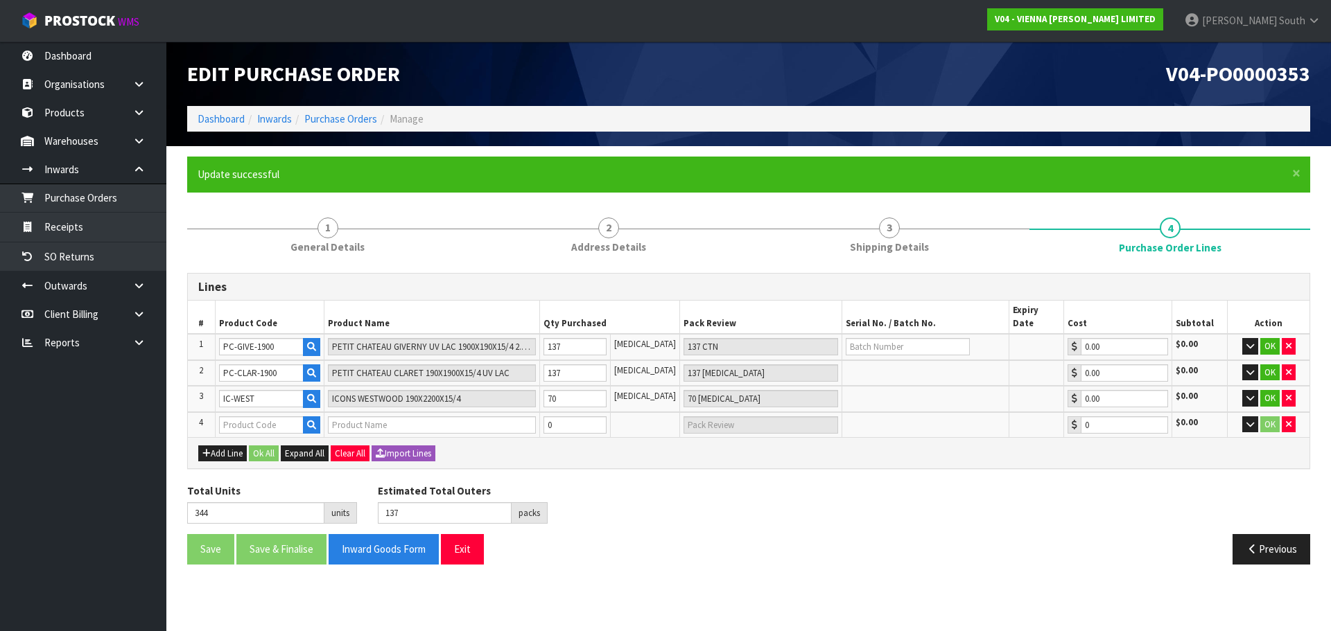
drag, startPoint x: 245, startPoint y: 402, endPoint x: 239, endPoint y: 419, distance: 17.5
click at [245, 412] on td at bounding box center [269, 425] width 109 height 26
click at [239, 419] on input "text" at bounding box center [261, 425] width 85 height 17
paste input "IC-WEST"
type input "IC-WEST"
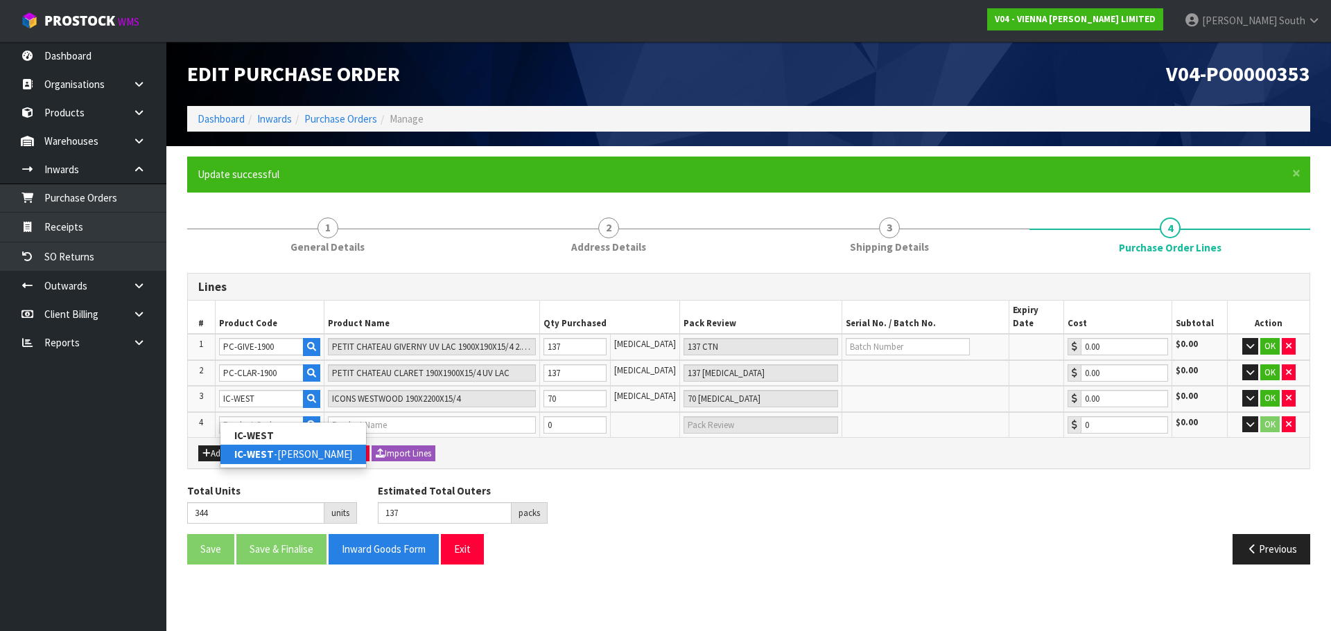
click at [277, 448] on link "IC-[PERSON_NAME]" at bounding box center [293, 454] width 146 height 19
type input "IC-[PERSON_NAME]"
type input "ICONS WESTWOOD [PERSON_NAME] 600X120X15/4MM"
type input "0.00"
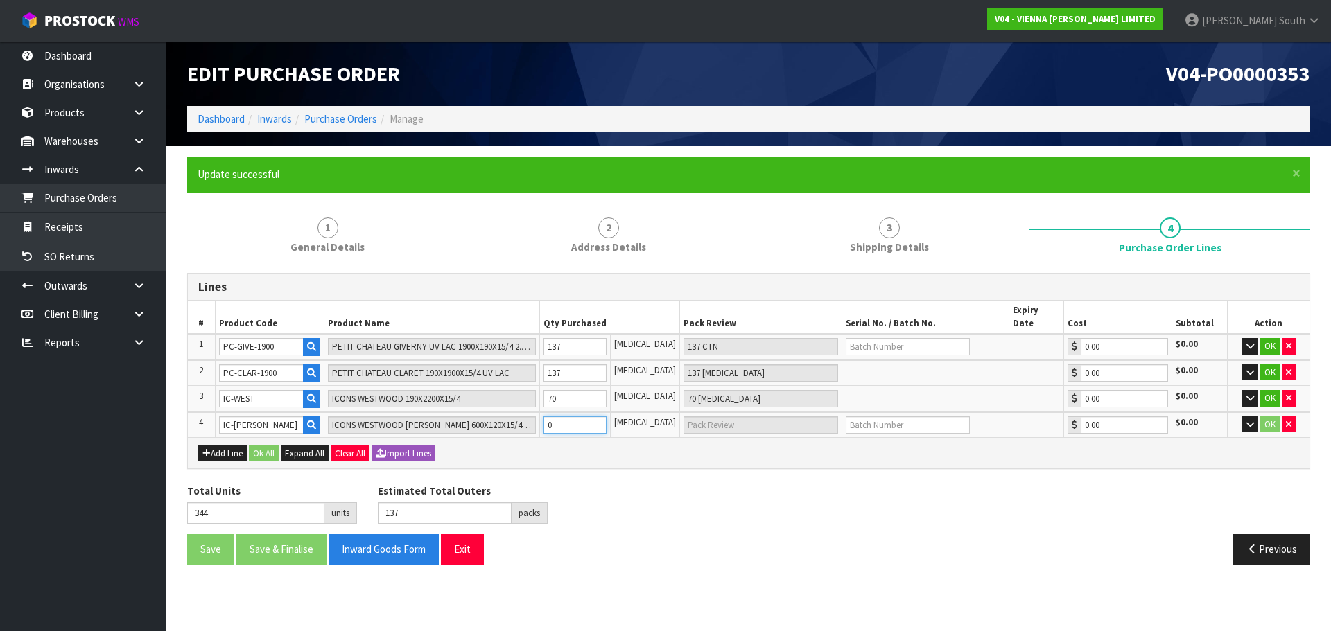
click at [525, 417] on tr "4 IC-[PERSON_NAME] ICONS WESTWOOD [PERSON_NAME] 600X120X15/4MM 0 [MEDICAL_DATA]…" at bounding box center [749, 425] width 1122 height 26
type input "345"
type input "138"
type input "1"
type input "1 CTN"
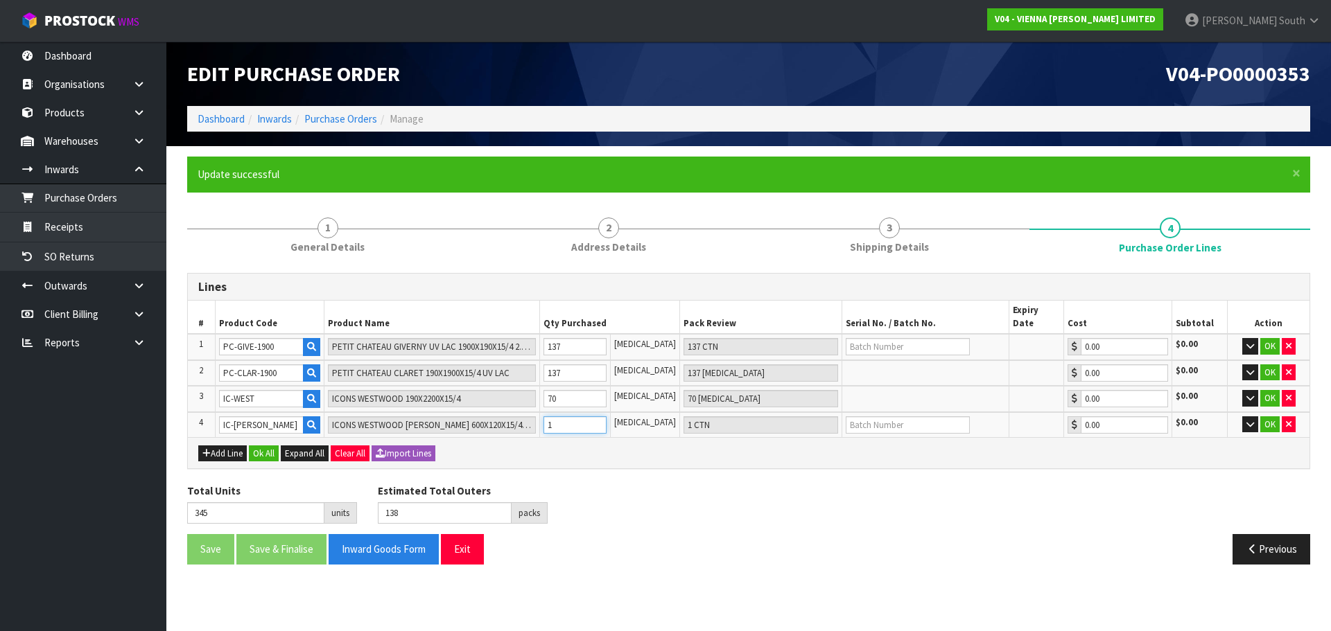
type input "354"
type input "147"
type input "10"
type input "10 CTN"
type input "452"
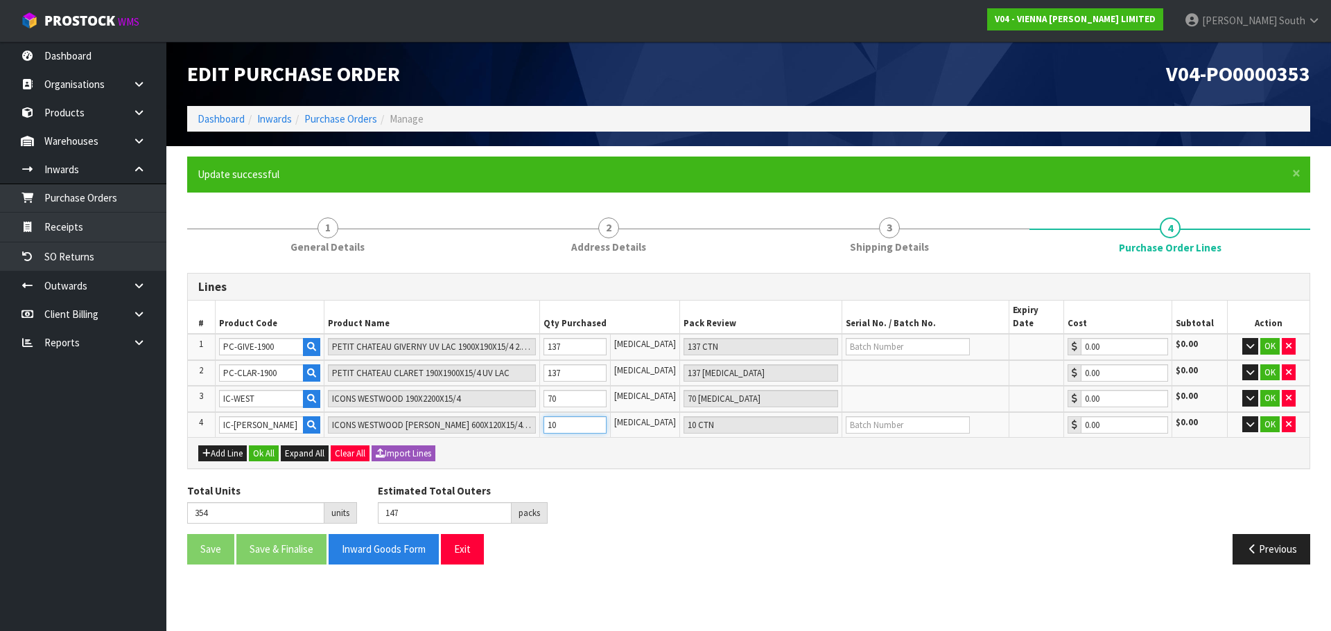
type input "161"
type input "108"
type input "3 PLT + 24 CTN"
type input "108"
click at [240, 446] on button "Add Line" at bounding box center [222, 454] width 49 height 17
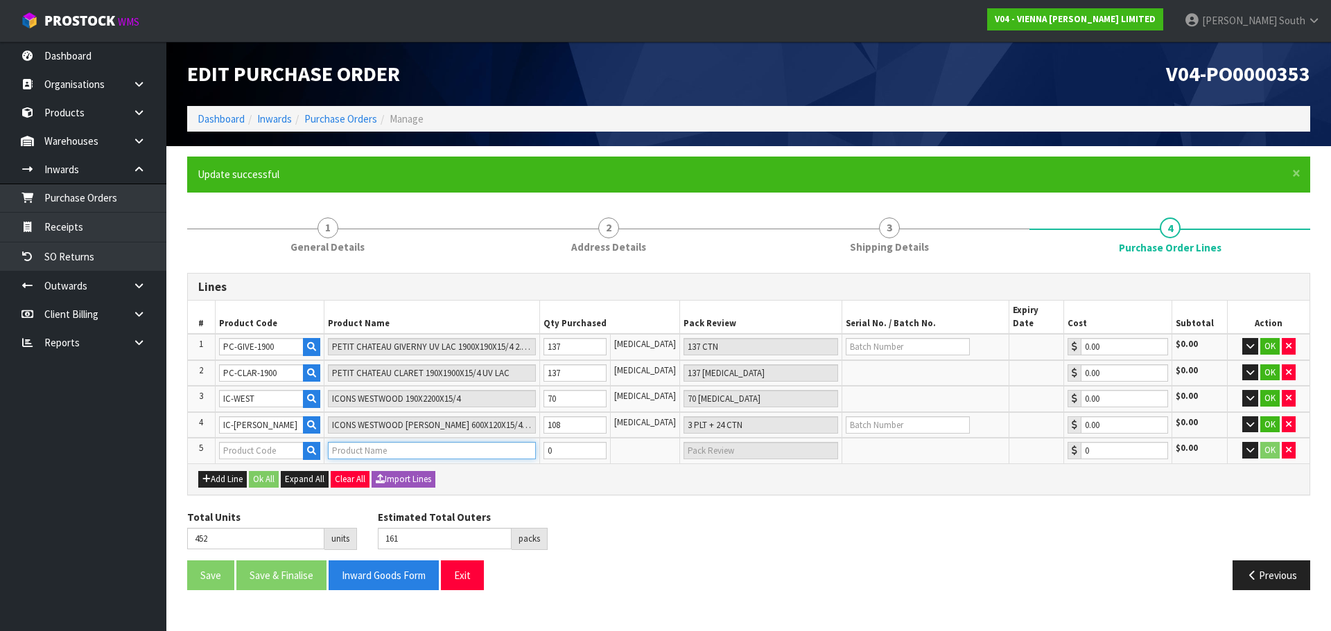
drag, startPoint x: 446, startPoint y: 433, endPoint x: 432, endPoint y: 442, distance: 16.2
click at [442, 442] on input "text" at bounding box center [432, 450] width 208 height 17
click at [278, 443] on input "text" at bounding box center [261, 450] width 85 height 17
type input "EXCES"
click at [284, 469] on link "EXCES S 007" at bounding box center [275, 462] width 110 height 19
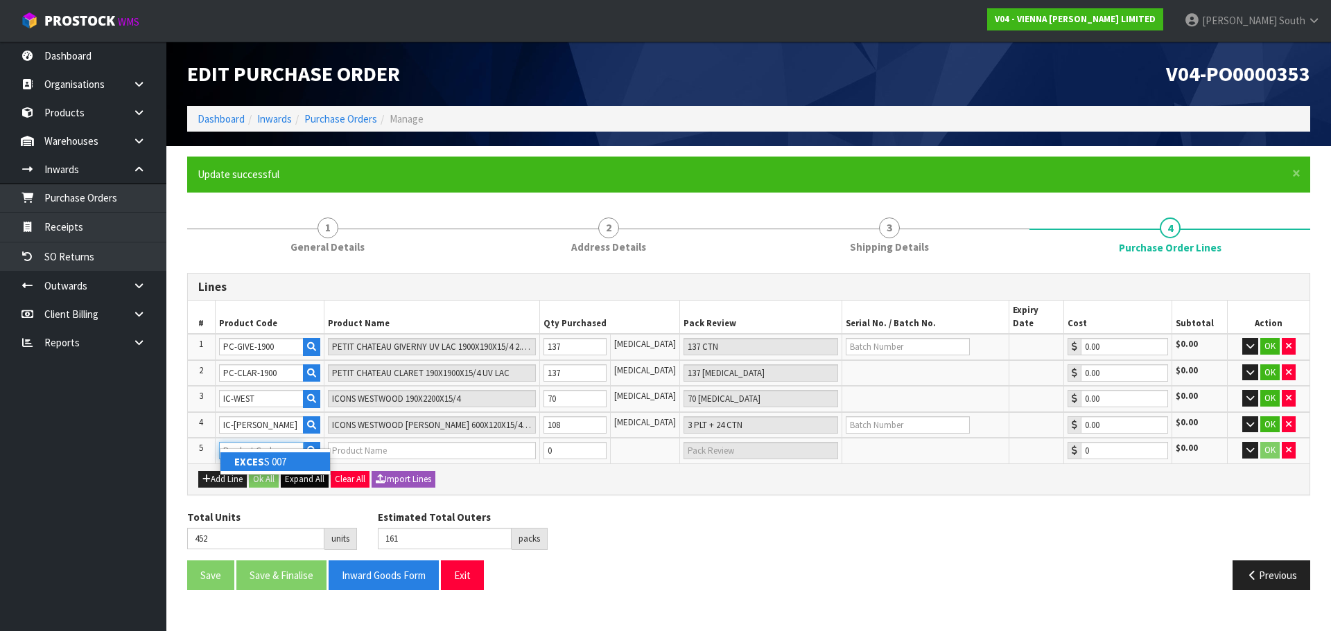
type input "EXCESS 007"
type input "EXCESS 007 190X1900"
type input "0.00"
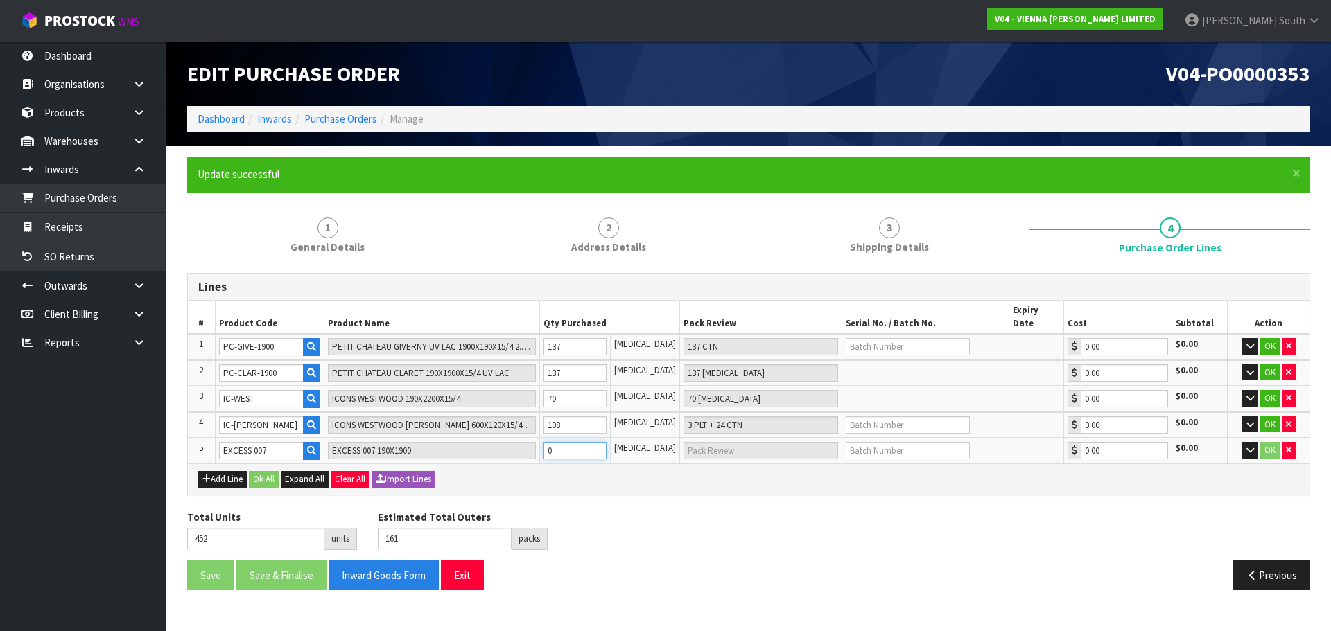
click at [601, 443] on input "0" at bounding box center [574, 450] width 63 height 17
type input "453"
type input "1"
type input "1 [MEDICAL_DATA]"
type input "470"
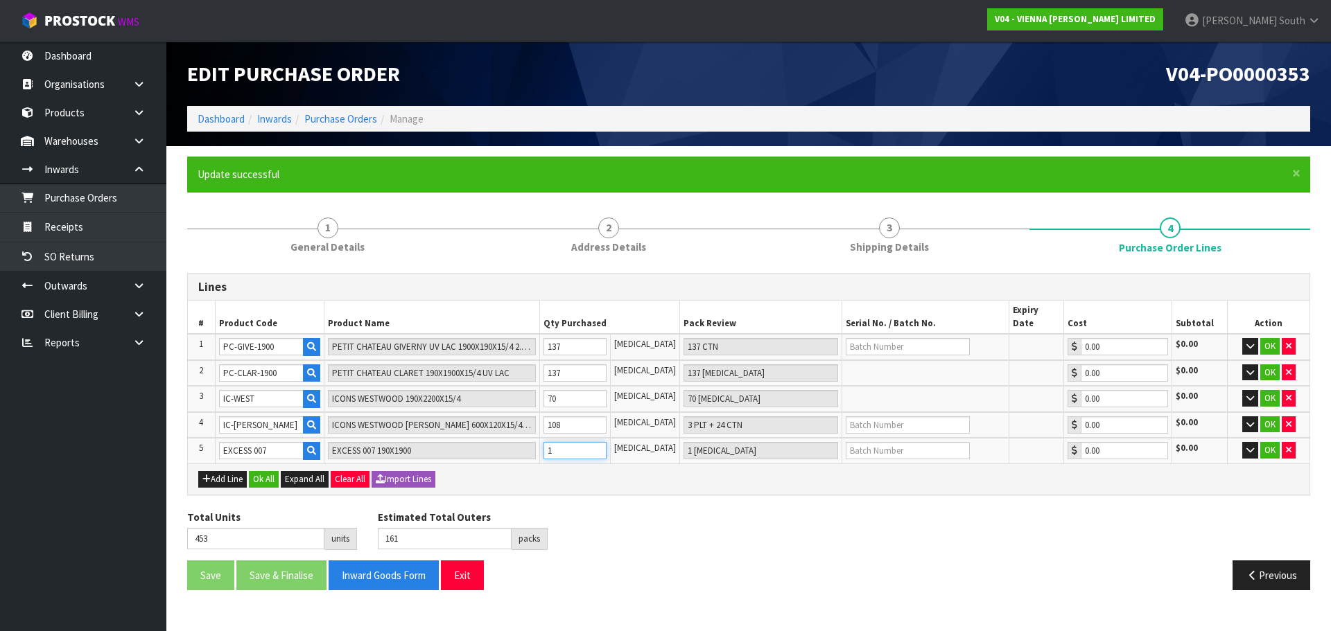
type input "18"
type input "18 [MEDICAL_DATA]"
type input "639"
type input "187"
type input "4 PLT + 27 [MEDICAL_DATA]"
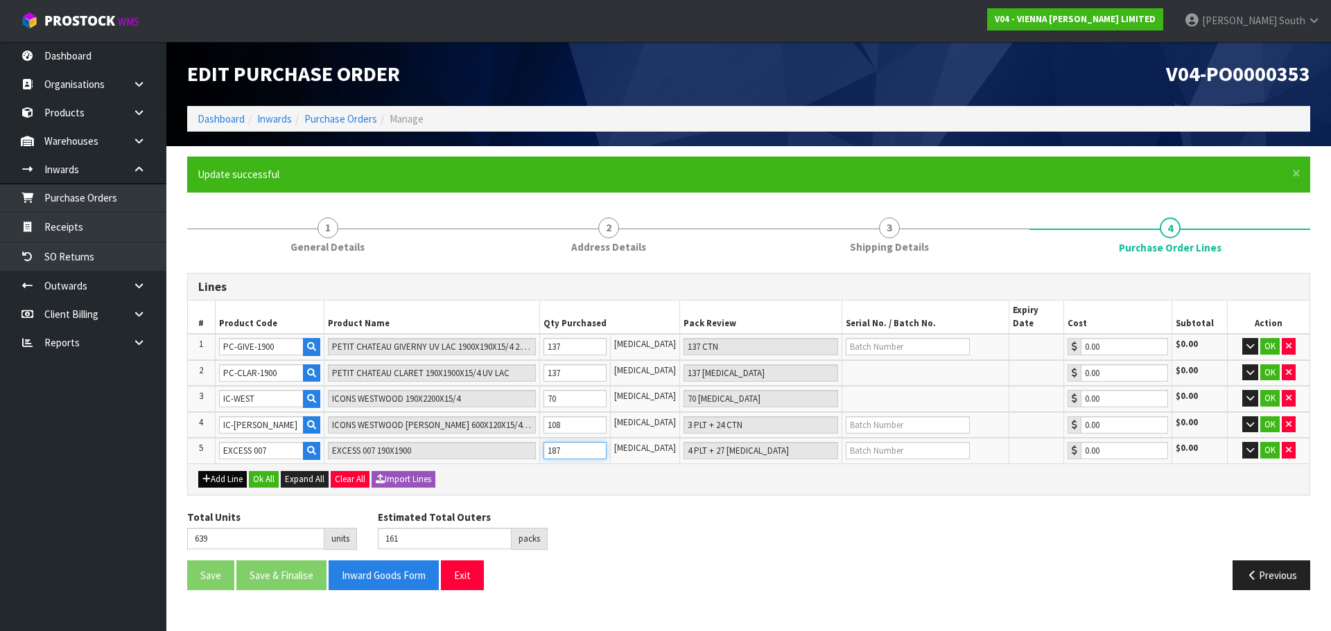
type input "187"
click at [207, 475] on icon "button" at bounding box center [206, 479] width 8 height 9
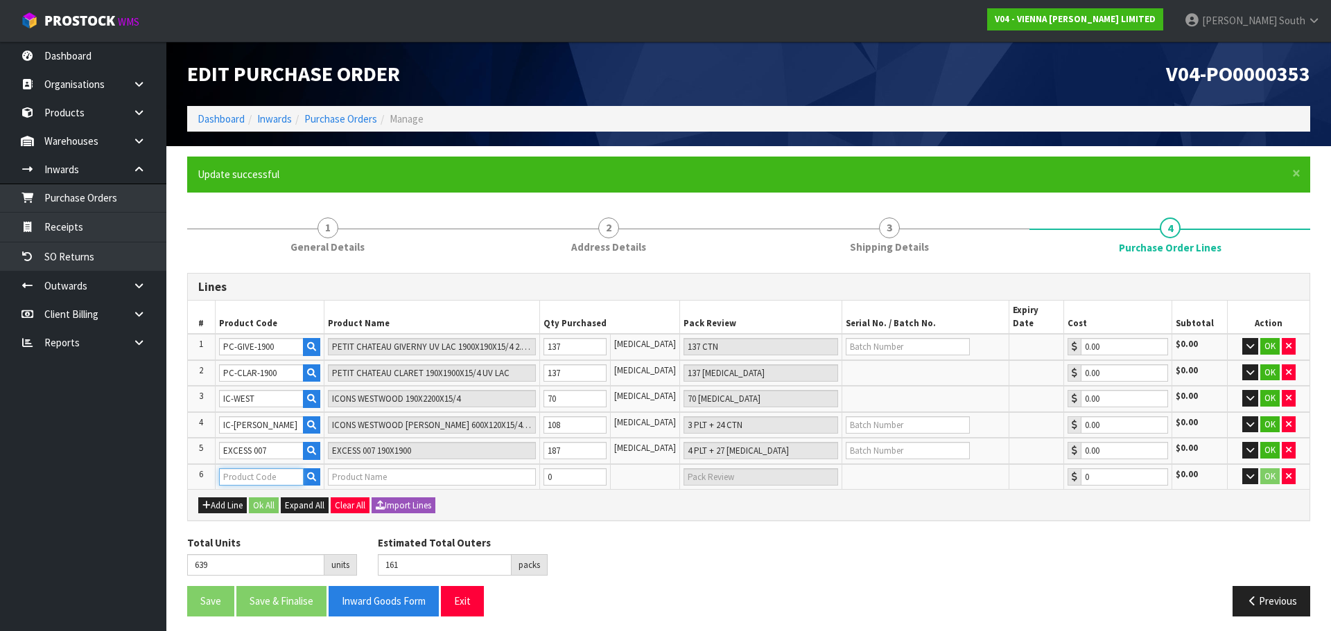
click at [279, 469] on input "text" at bounding box center [261, 477] width 85 height 17
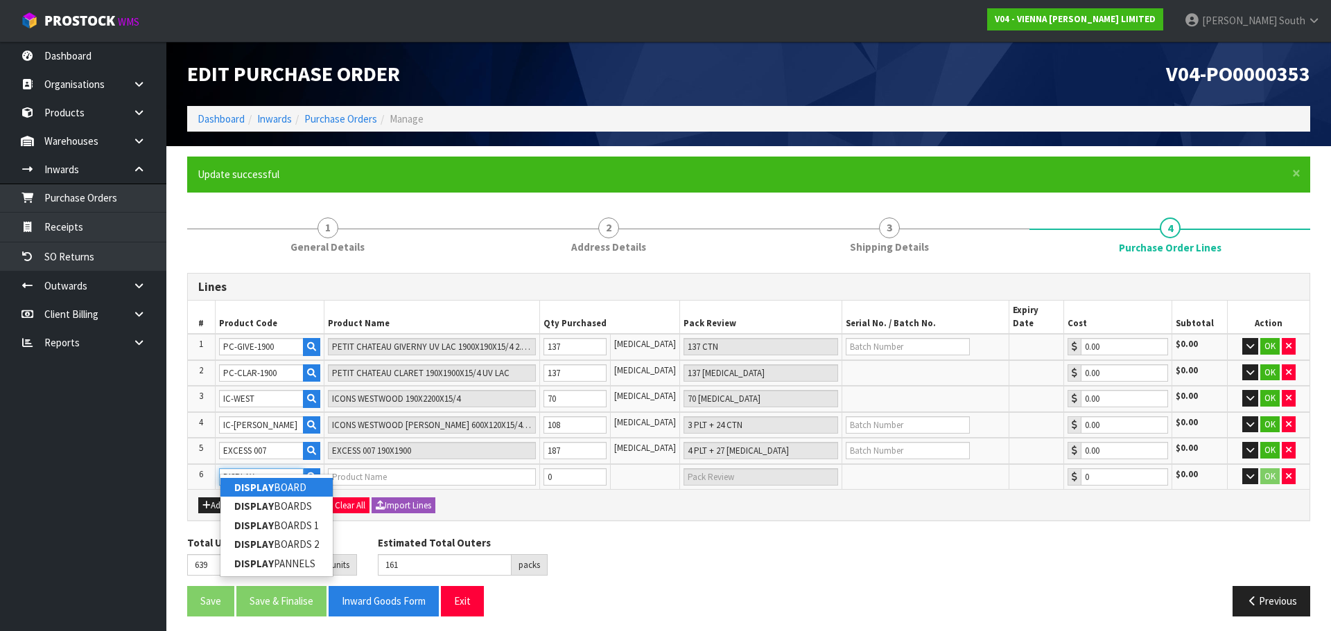
type input "DISPLAY"
click at [285, 488] on link "DISPLAY BOARD" at bounding box center [276, 487] width 112 height 19
type input "DISPLAY BOARD"
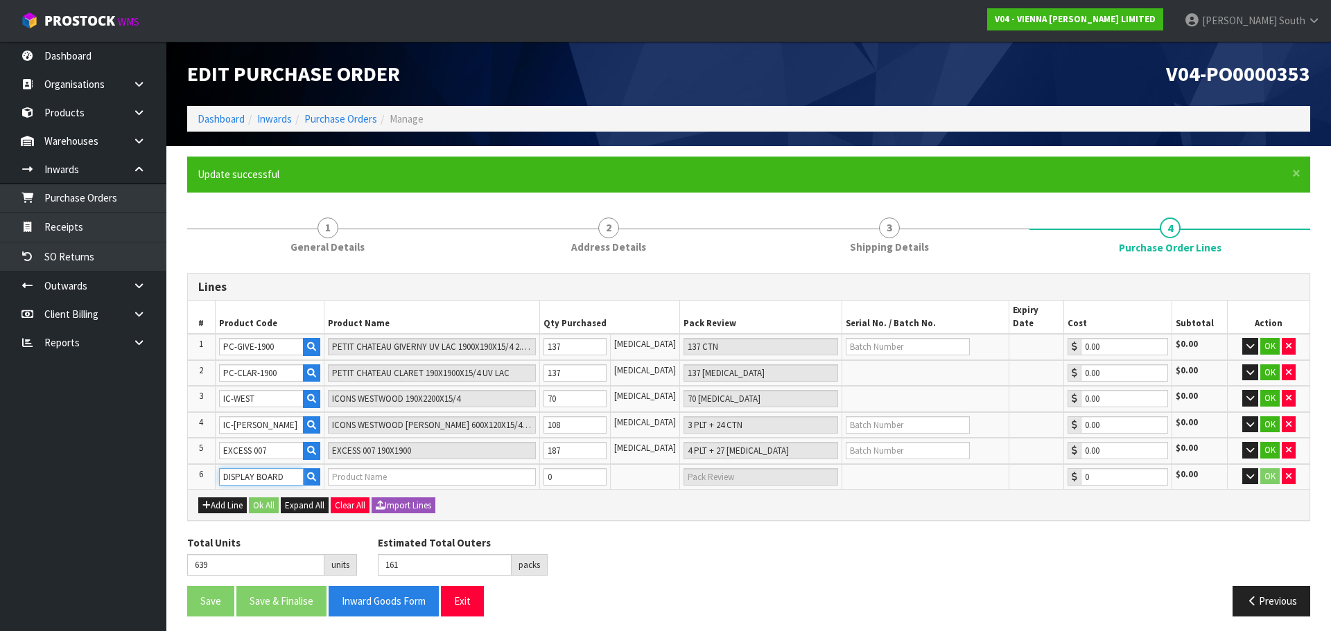
type input "DISPLAY"
type input "0.00"
click at [1036, 365] on td at bounding box center [1036, 373] width 55 height 26
click at [922, 360] on td at bounding box center [925, 373] width 166 height 26
click at [923, 338] on input "text" at bounding box center [908, 346] width 124 height 17
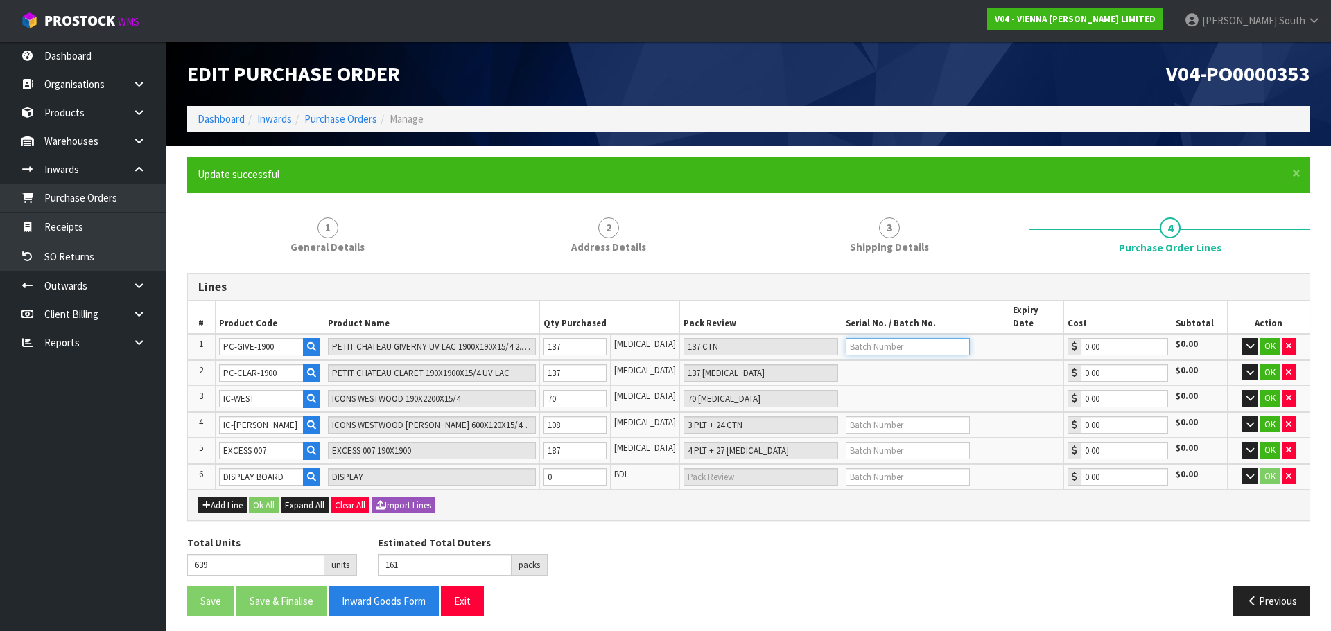
paste input "PO3563"
type input "PO3563"
click at [912, 412] on td at bounding box center [925, 425] width 166 height 26
click at [916, 417] on input "text" at bounding box center [908, 425] width 124 height 17
paste input "PO3563"
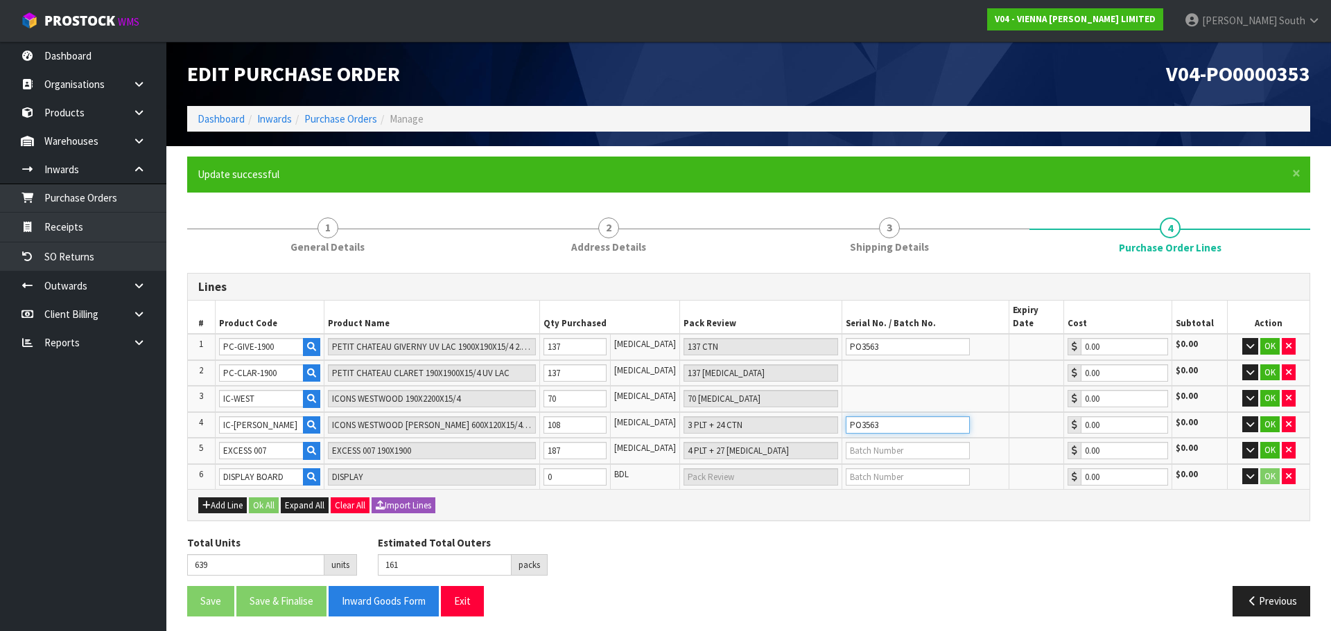
type input "PO3563"
click at [914, 451] on td at bounding box center [925, 451] width 166 height 26
click at [918, 442] on input "text" at bounding box center [908, 450] width 124 height 17
paste input "PO3563"
type input "PO3563"
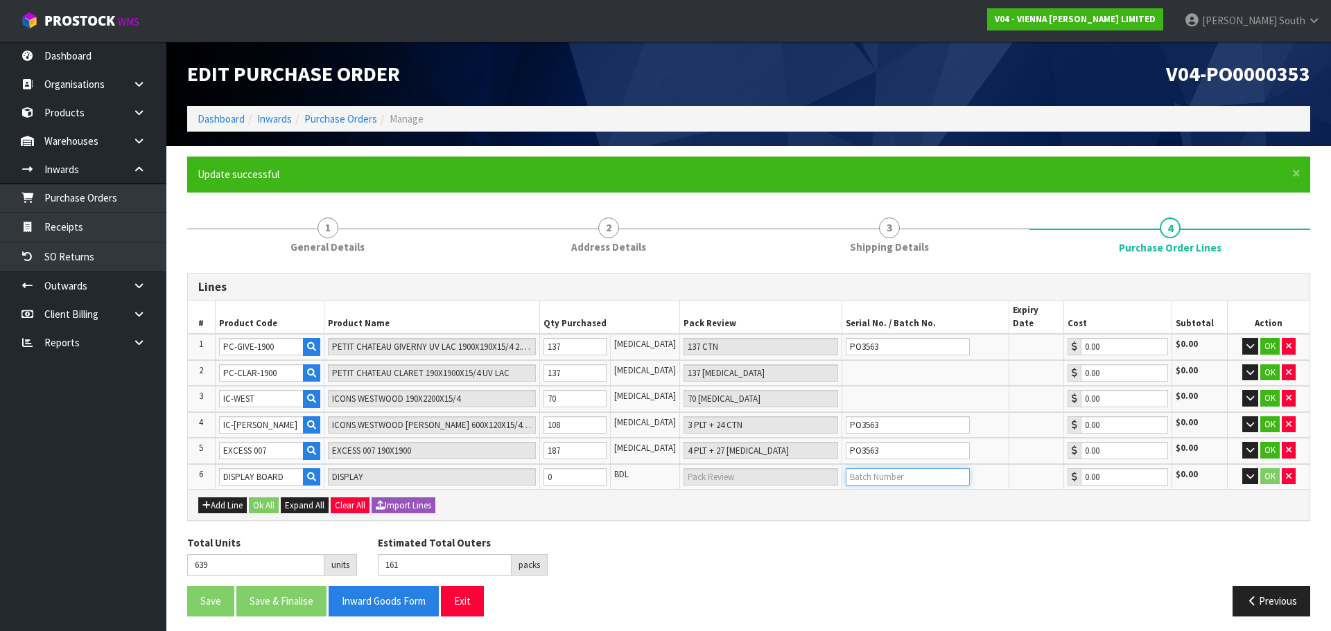
click at [918, 469] on input "text" at bounding box center [908, 477] width 124 height 17
paste input "PO3563"
type input "PO3563"
click at [1015, 474] on td at bounding box center [1036, 477] width 55 height 26
click at [573, 469] on input "0" at bounding box center [574, 477] width 63 height 17
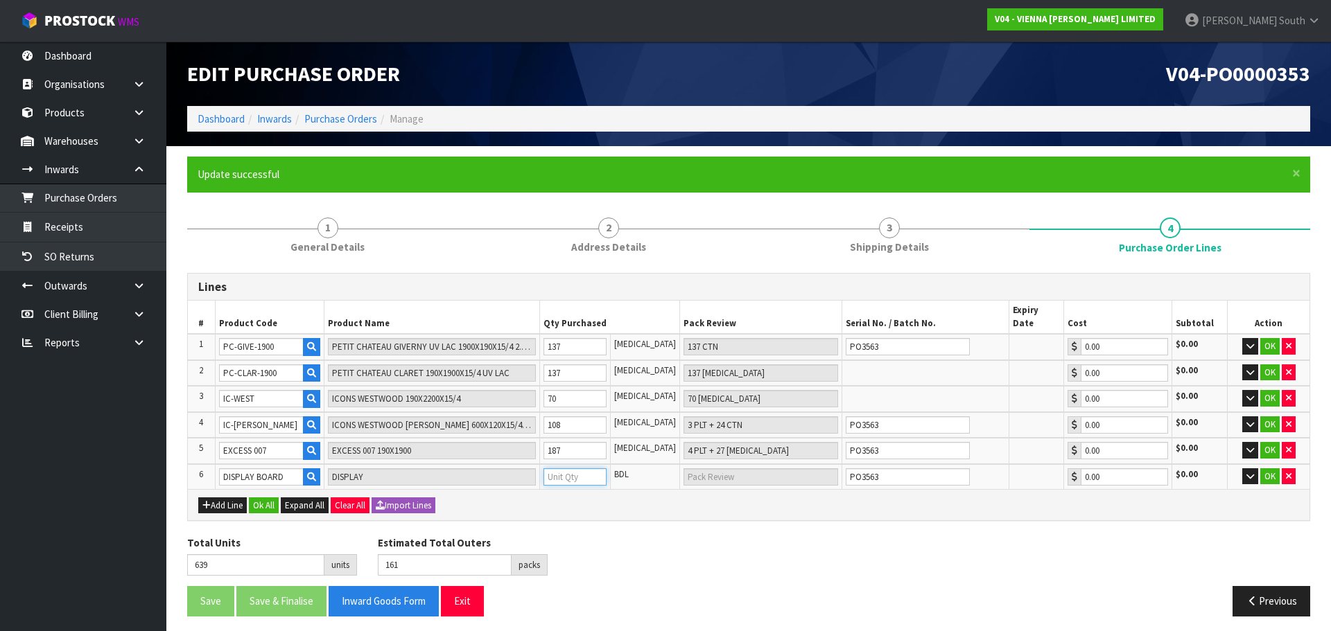
type input "641"
type input "2"
type input "2 BDL"
type input "2"
click at [263, 498] on button "Ok All" at bounding box center [264, 506] width 30 height 17
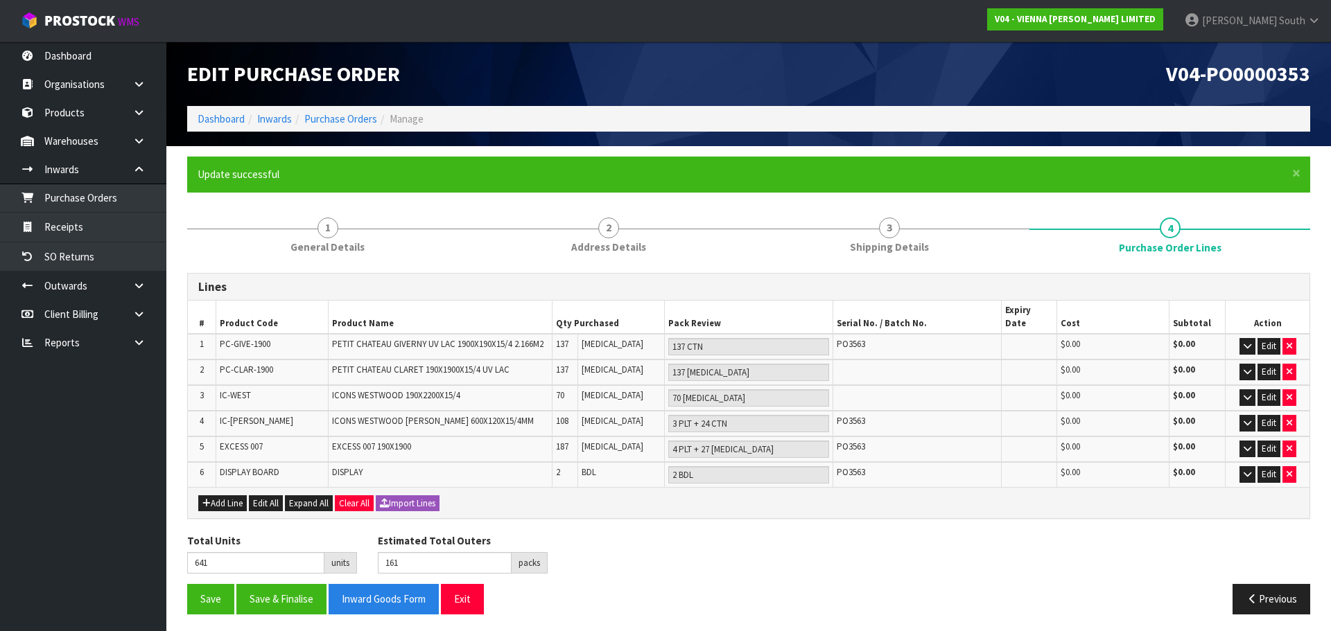
click at [891, 503] on div "Add Line Edit All Expand All Clear All Import Lines" at bounding box center [749, 502] width 1122 height 31
click at [225, 584] on button "Save" at bounding box center [210, 599] width 47 height 30
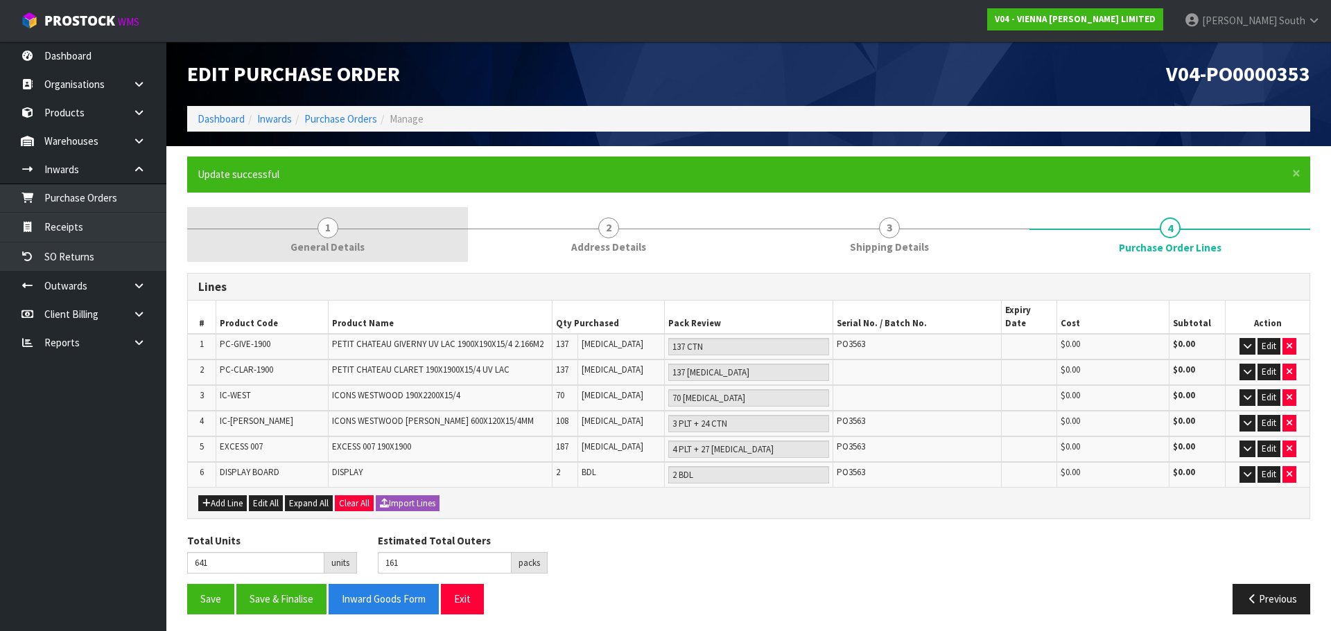
click at [383, 243] on link "1 General Details" at bounding box center [327, 234] width 281 height 55
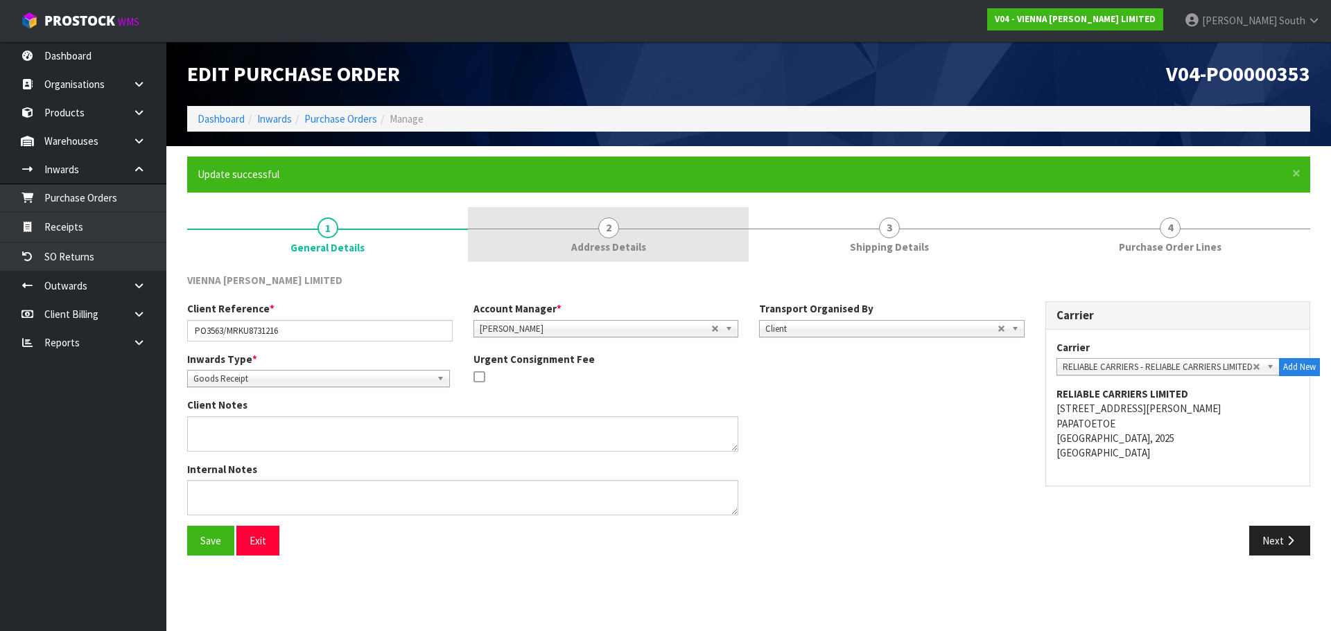
click at [587, 251] on span "Address Details" at bounding box center [608, 247] width 75 height 15
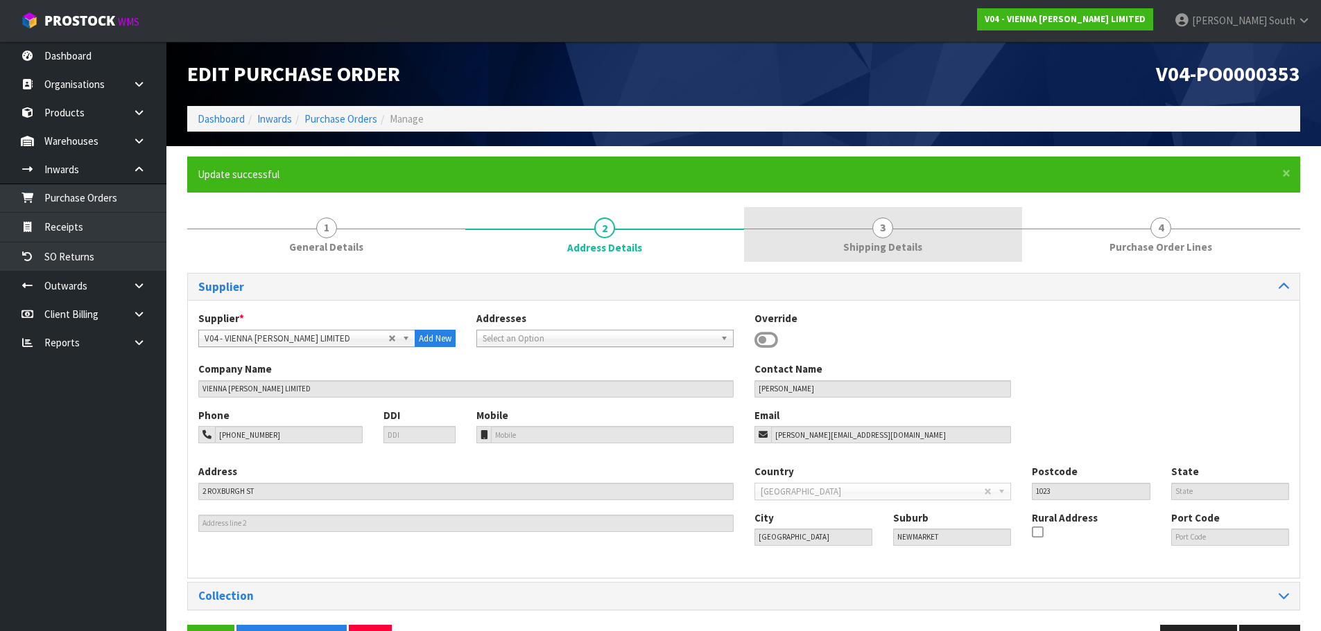
click at [801, 225] on link "3 Shipping Details" at bounding box center [883, 234] width 278 height 55
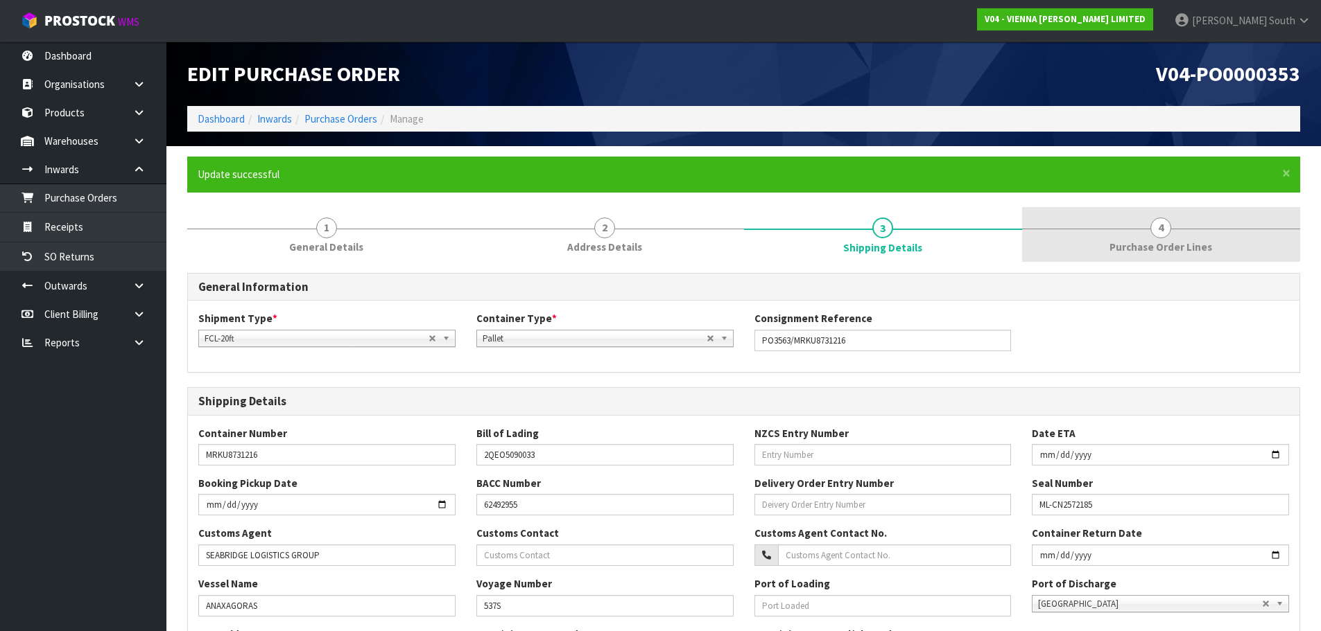
click at [1122, 220] on link "4 Purchase Order Lines" at bounding box center [1161, 234] width 278 height 55
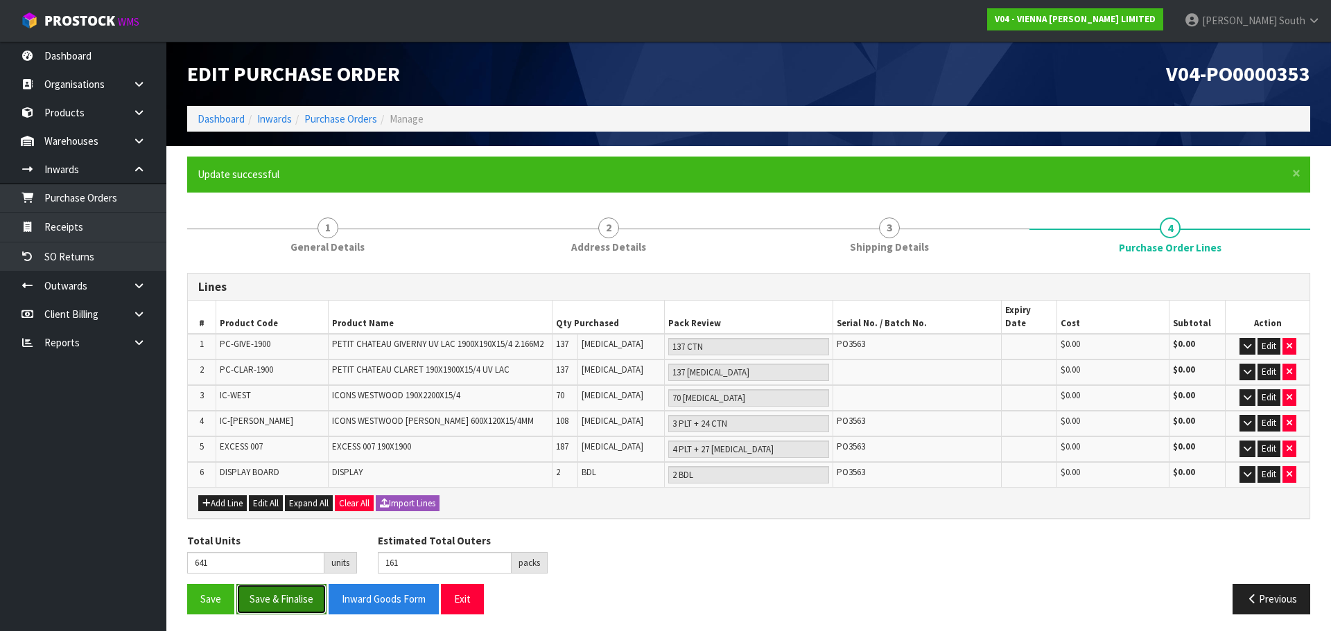
click at [243, 584] on button "Save & Finalise" at bounding box center [281, 599] width 90 height 30
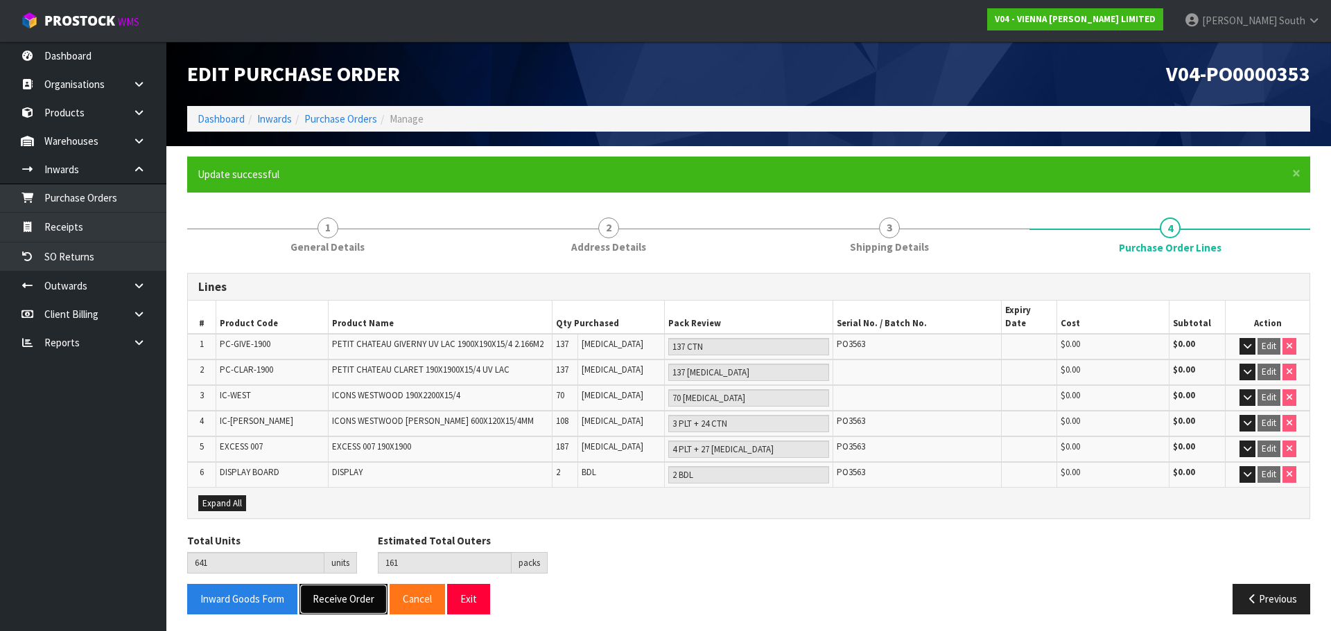
click at [359, 584] on button "Receive Order" at bounding box center [343, 599] width 88 height 30
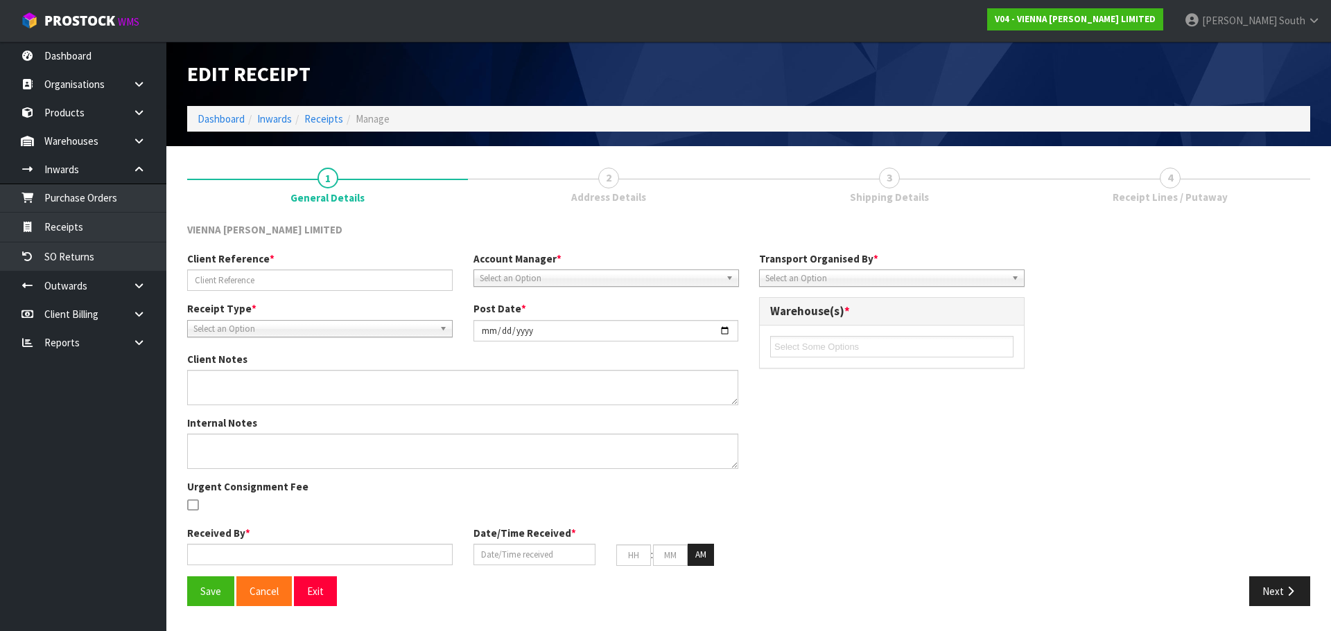
type input "PO3563/MRKU8731216"
type input "[DATE]"
type input "[PERSON_NAME] South"
type input "[DATE]"
type input "10"
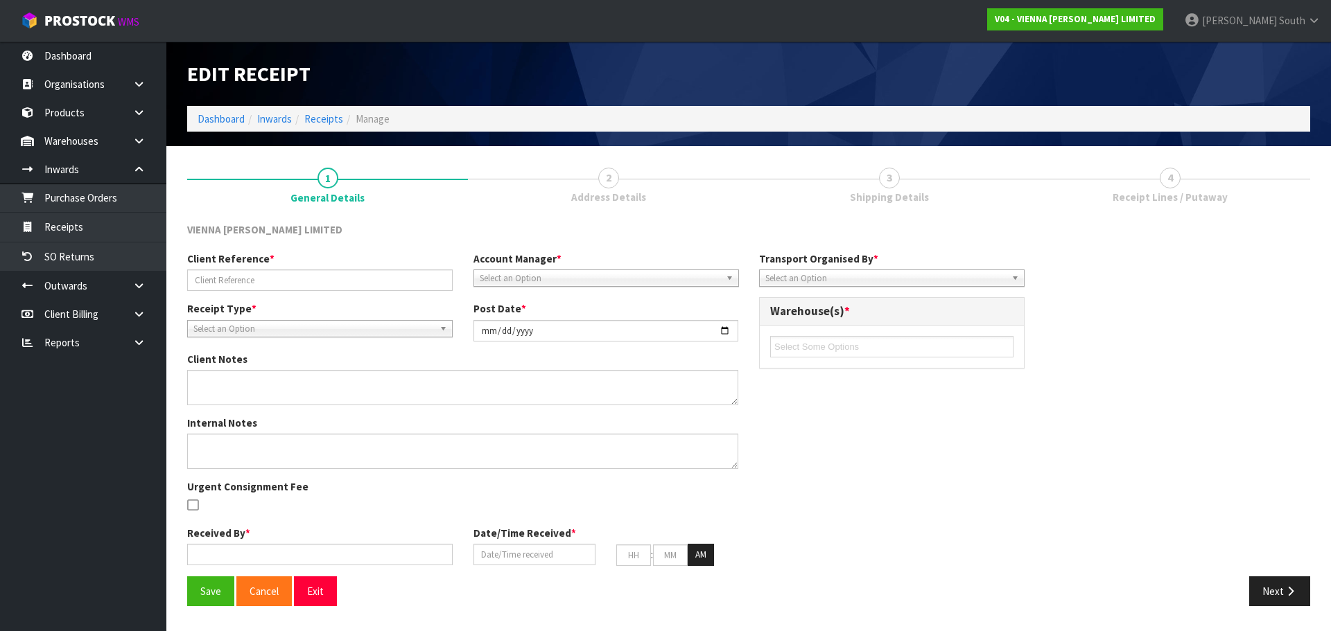
type input "30"
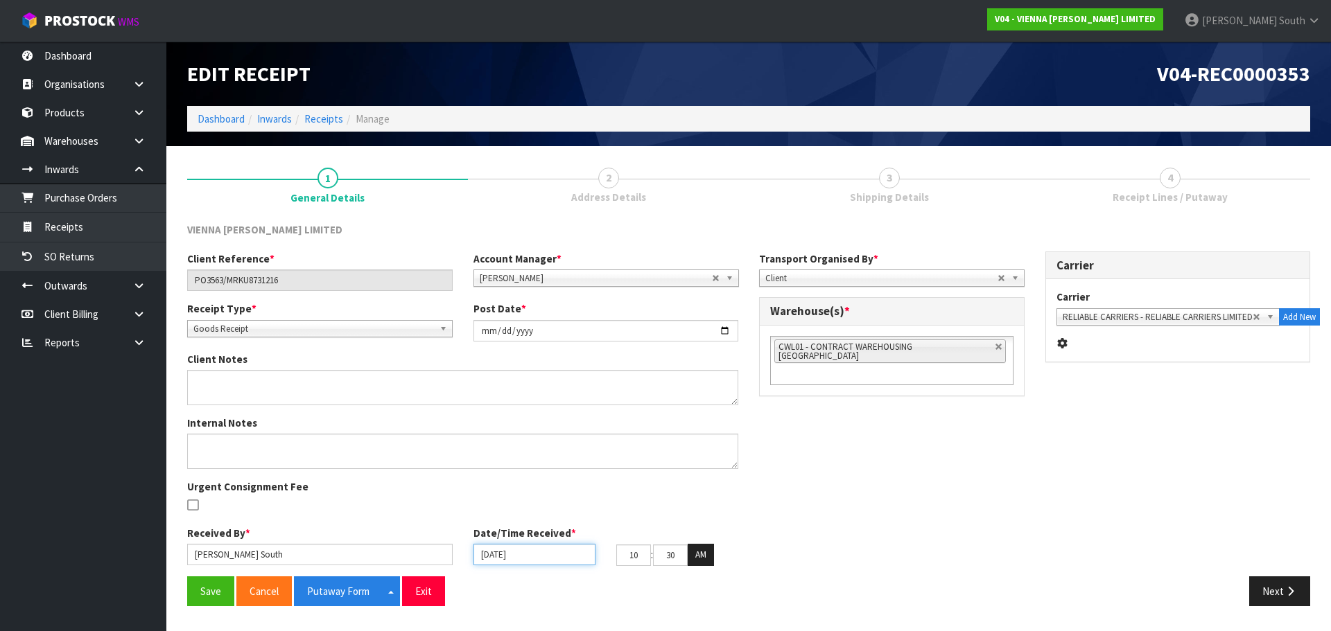
click at [528, 557] on input "[DATE]" at bounding box center [534, 554] width 122 height 21
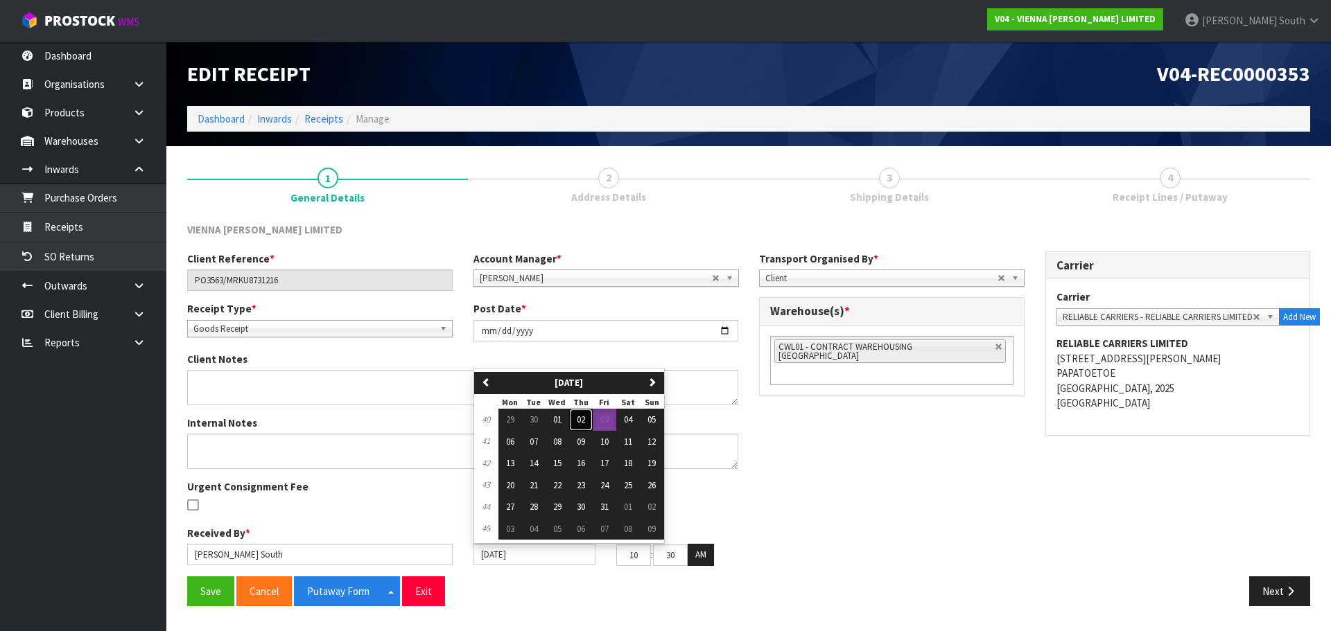
click at [591, 420] on button "02" at bounding box center [581, 420] width 24 height 22
type input "[DATE]"
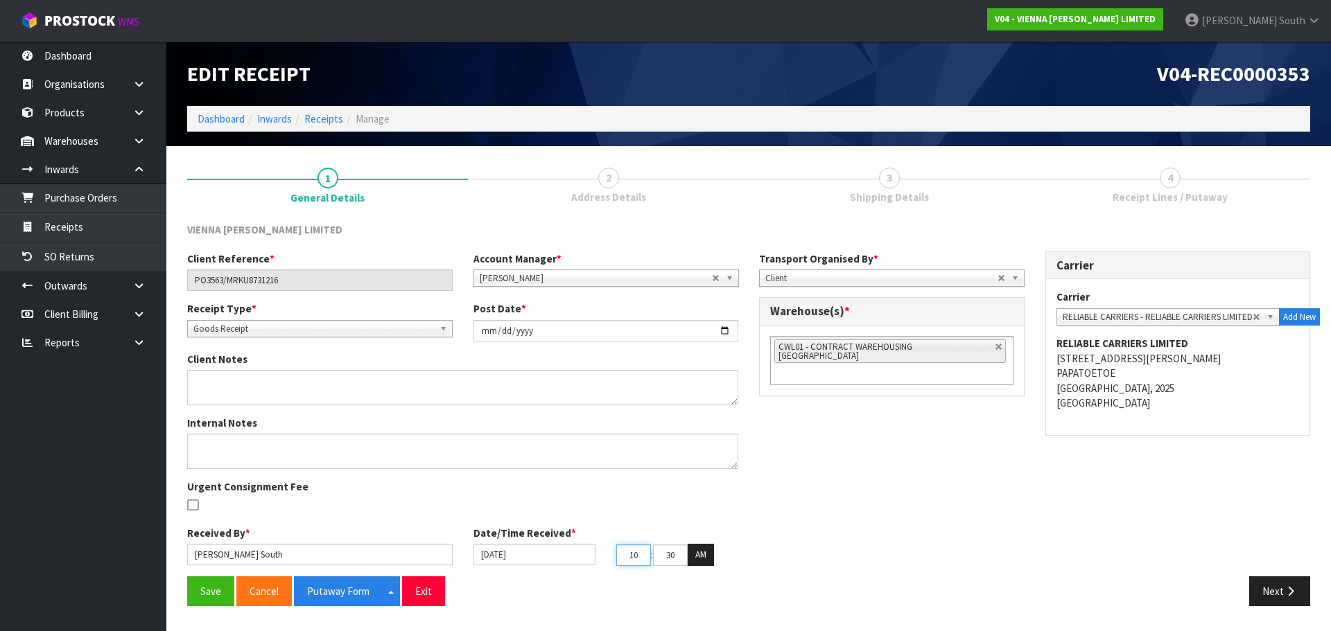
click at [639, 557] on input "10" at bounding box center [633, 555] width 35 height 21
drag, startPoint x: 641, startPoint y: 554, endPoint x: 589, endPoint y: 560, distance: 52.4
click at [589, 561] on div "[DATE] 10 : 30 : 57 AM" at bounding box center [606, 555] width 286 height 22
type input "07"
click at [751, 564] on div "Client Reference * PO3563/MRKU8731216 Account Manager * [PERSON_NAME] [PERSON_N…" at bounding box center [749, 414] width 1144 height 325
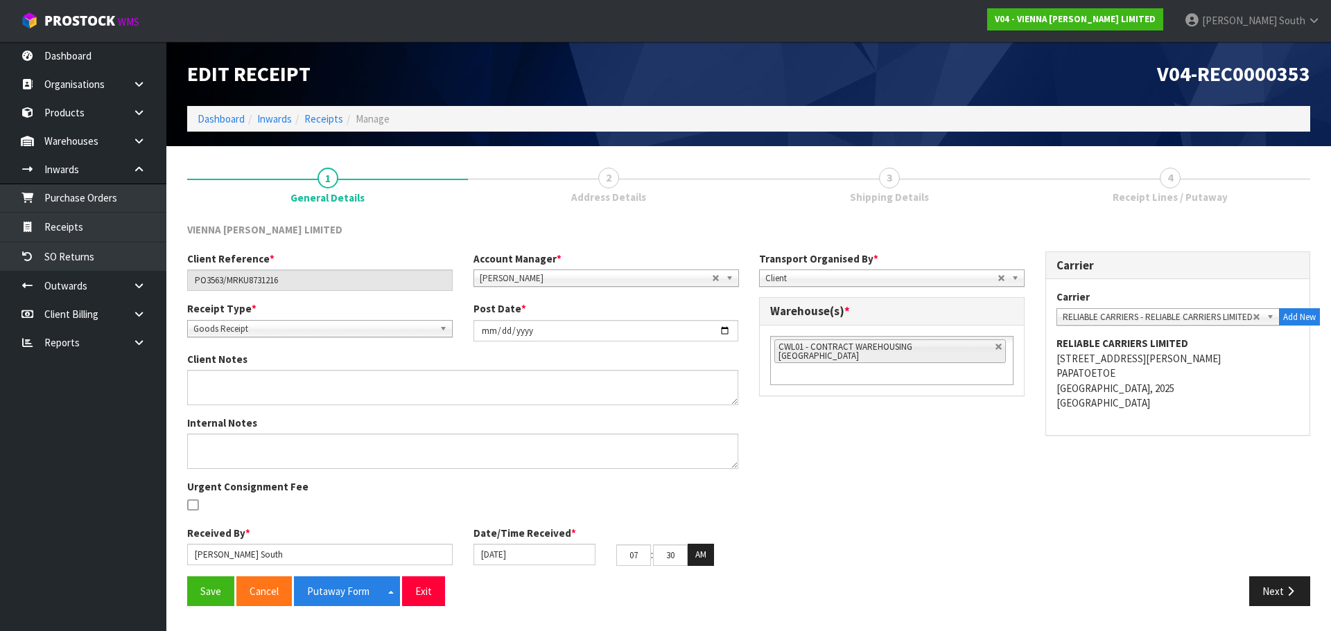
drag, startPoint x: 928, startPoint y: 532, endPoint x: 939, endPoint y: 498, distance: 36.2
click at [928, 532] on div "Client Reference * PO3563/MRKU8731216 Account Manager * [PERSON_NAME] [PERSON_N…" at bounding box center [749, 414] width 1144 height 325
click at [995, 345] on link at bounding box center [999, 347] width 8 height 8
type input "Select Some Options"
click at [973, 344] on ul at bounding box center [891, 346] width 243 height 21
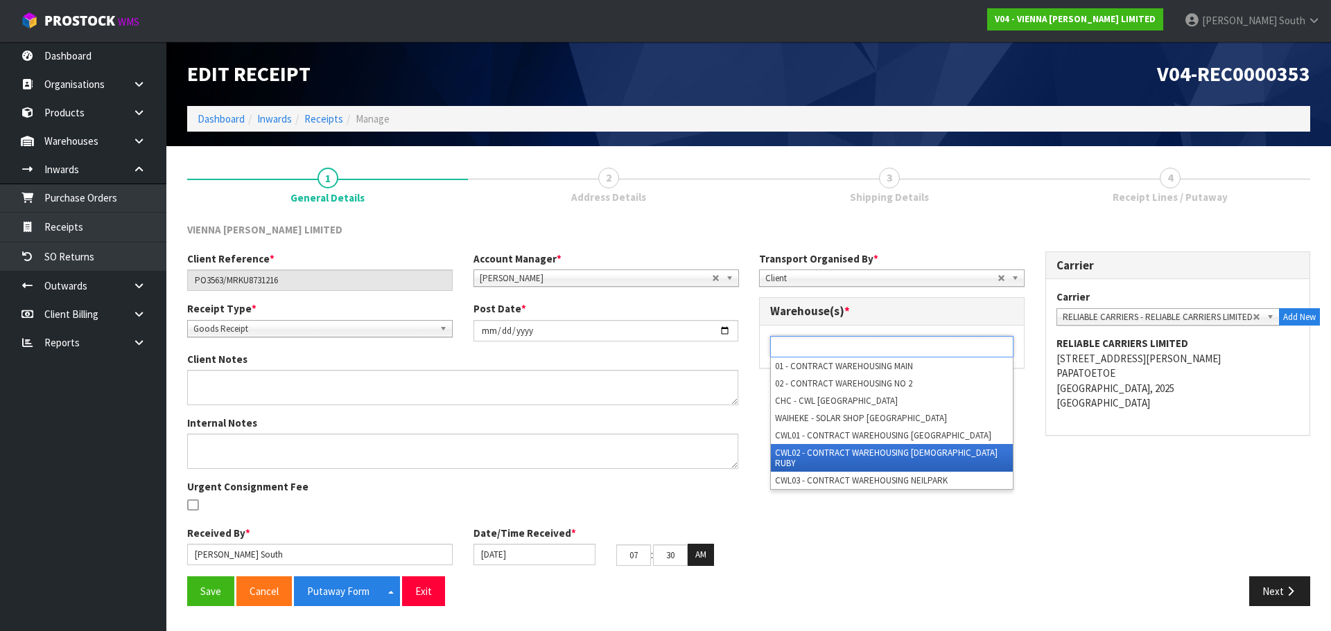
click at [905, 445] on li "CWL02 - CONTRACT WAREHOUSING [DEMOGRAPHIC_DATA] RUBY" at bounding box center [892, 458] width 242 height 28
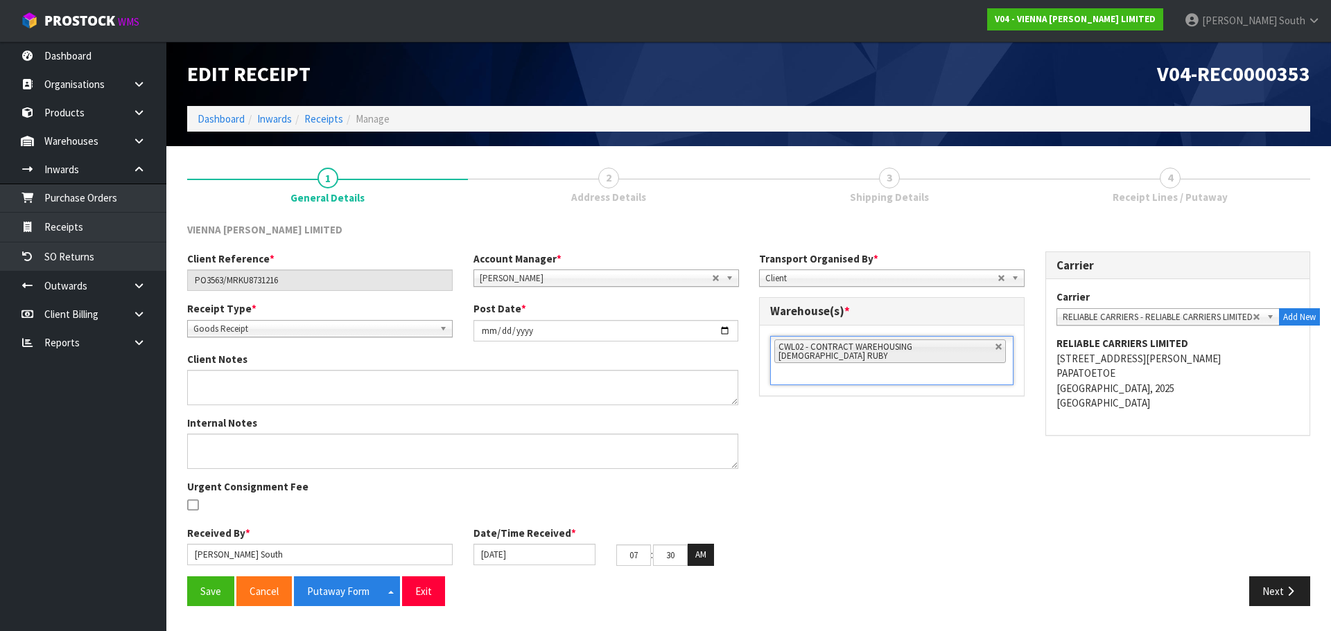
click at [880, 467] on div "Client Reference * PO3563/MRKU8731216 Account Manager * [PERSON_NAME] [PERSON_N…" at bounding box center [749, 414] width 1144 height 325
click at [213, 586] on button "Save" at bounding box center [210, 592] width 47 height 30
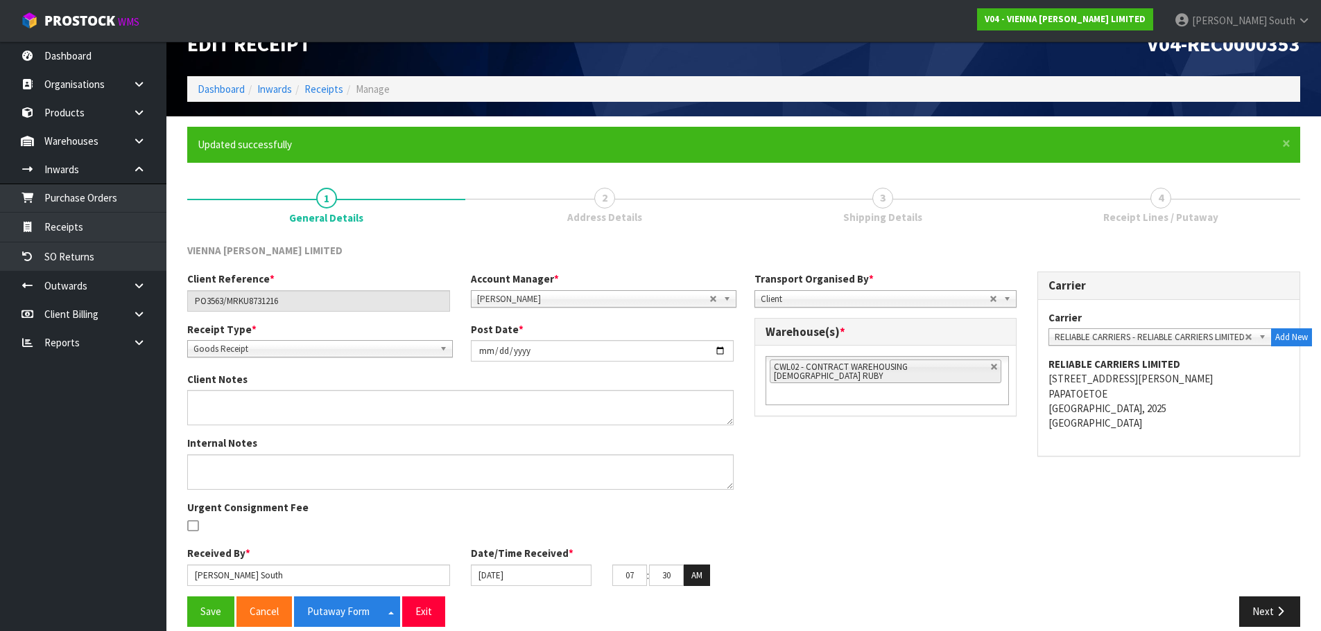
scroll to position [46, 0]
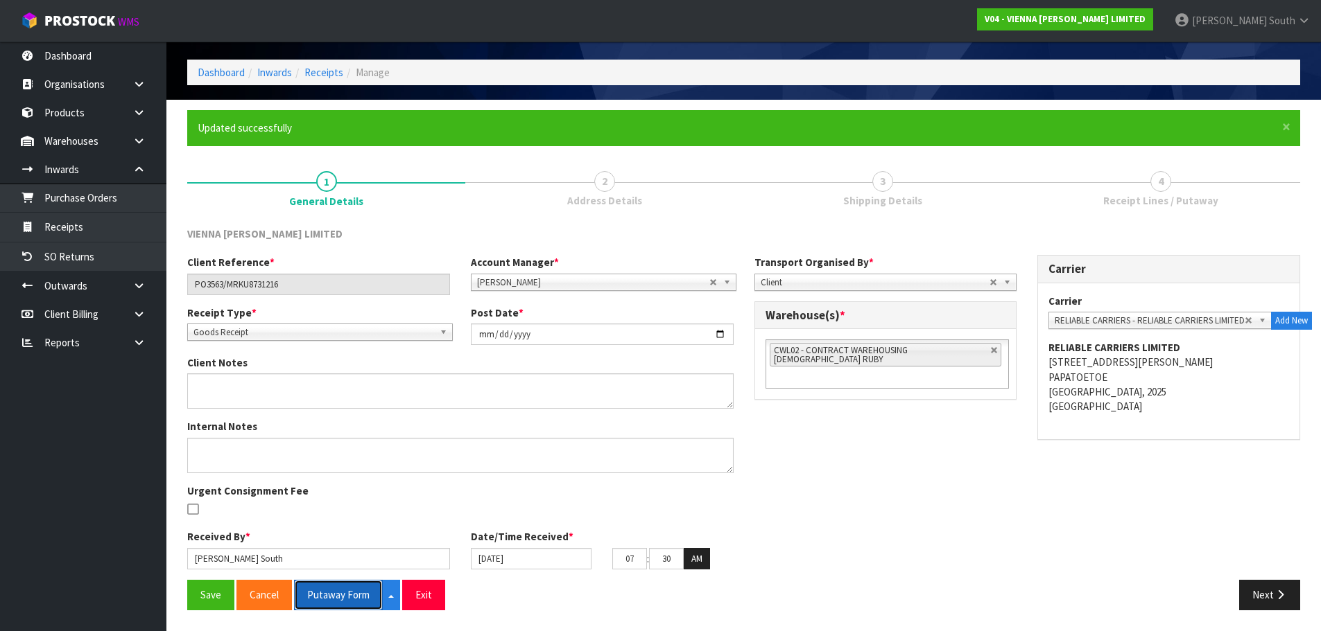
drag, startPoint x: 330, startPoint y: 600, endPoint x: 342, endPoint y: 600, distance: 12.5
click at [330, 600] on button "Putaway Form" at bounding box center [338, 595] width 89 height 30
click at [894, 433] on div "Client Reference * PO3563/MRKU8731216 Account Manager * [PERSON_NAME] [PERSON_N…" at bounding box center [743, 417] width 1133 height 325
click at [866, 543] on div "Client Reference * PO3563/MRKU8731216 Account Manager * [PERSON_NAME] [PERSON_N…" at bounding box center [743, 417] width 1133 height 325
drag, startPoint x: 173, startPoint y: 596, endPoint x: 198, endPoint y: 591, distance: 26.1
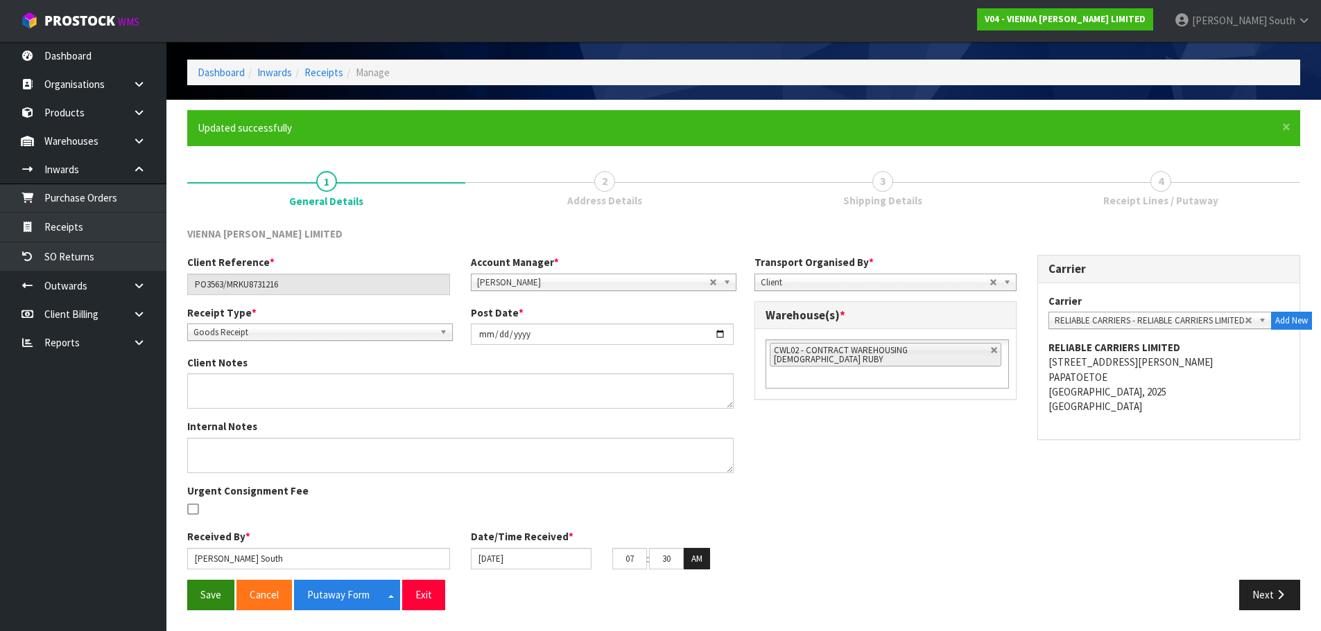
click at [177, 596] on section "× Close Updated successfully 1 General Details 2 Address Details 3 Shipping Det…" at bounding box center [743, 365] width 1154 height 531
click at [199, 591] on button "Save" at bounding box center [210, 595] width 47 height 30
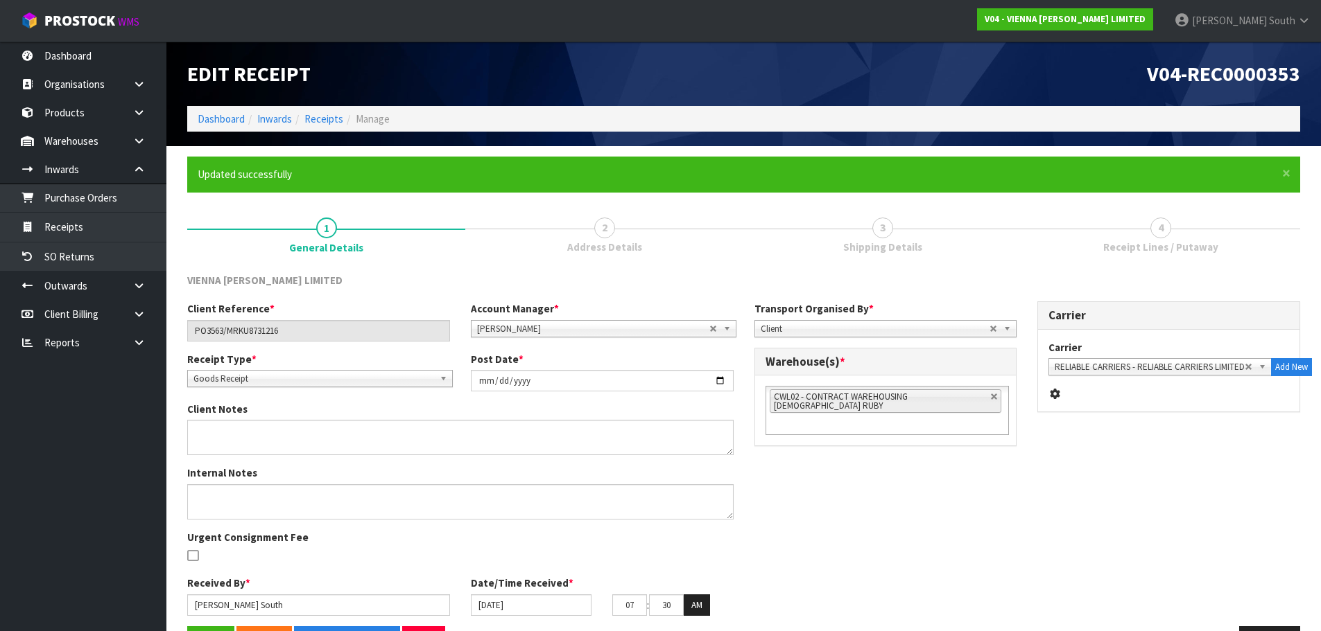
click at [828, 503] on div "Client Reference * PO3563/MRKU8731216 Account Manager * [PERSON_NAME] [PERSON_N…" at bounding box center [743, 464] width 1133 height 325
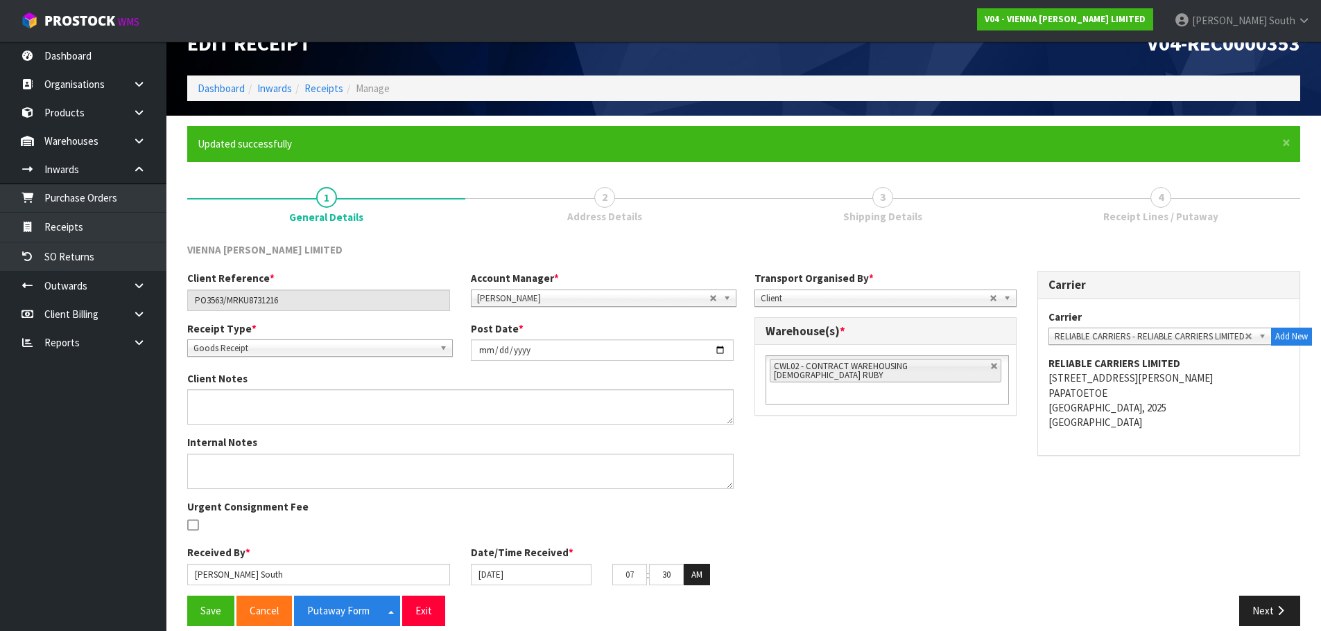
scroll to position [46, 0]
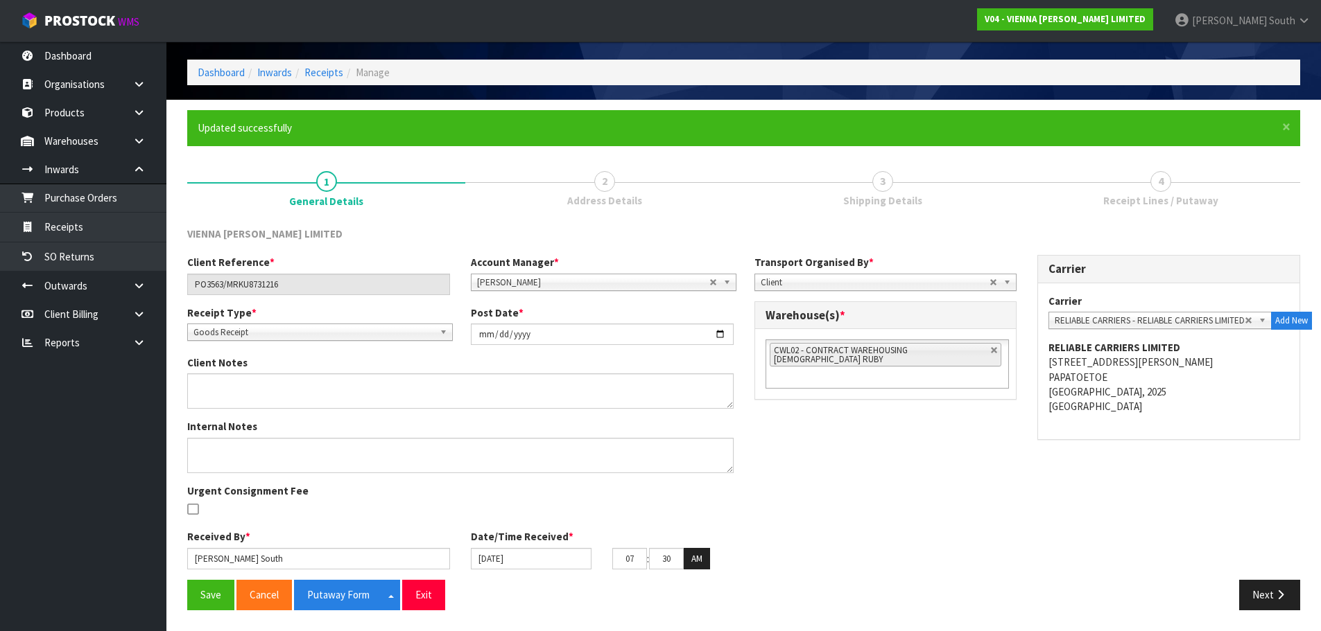
click at [758, 495] on div "Client Reference * PO3563/MRKU8731216 Account Manager * [PERSON_NAME] [PERSON_N…" at bounding box center [743, 417] width 1133 height 325
